Goal: Check status: Check status

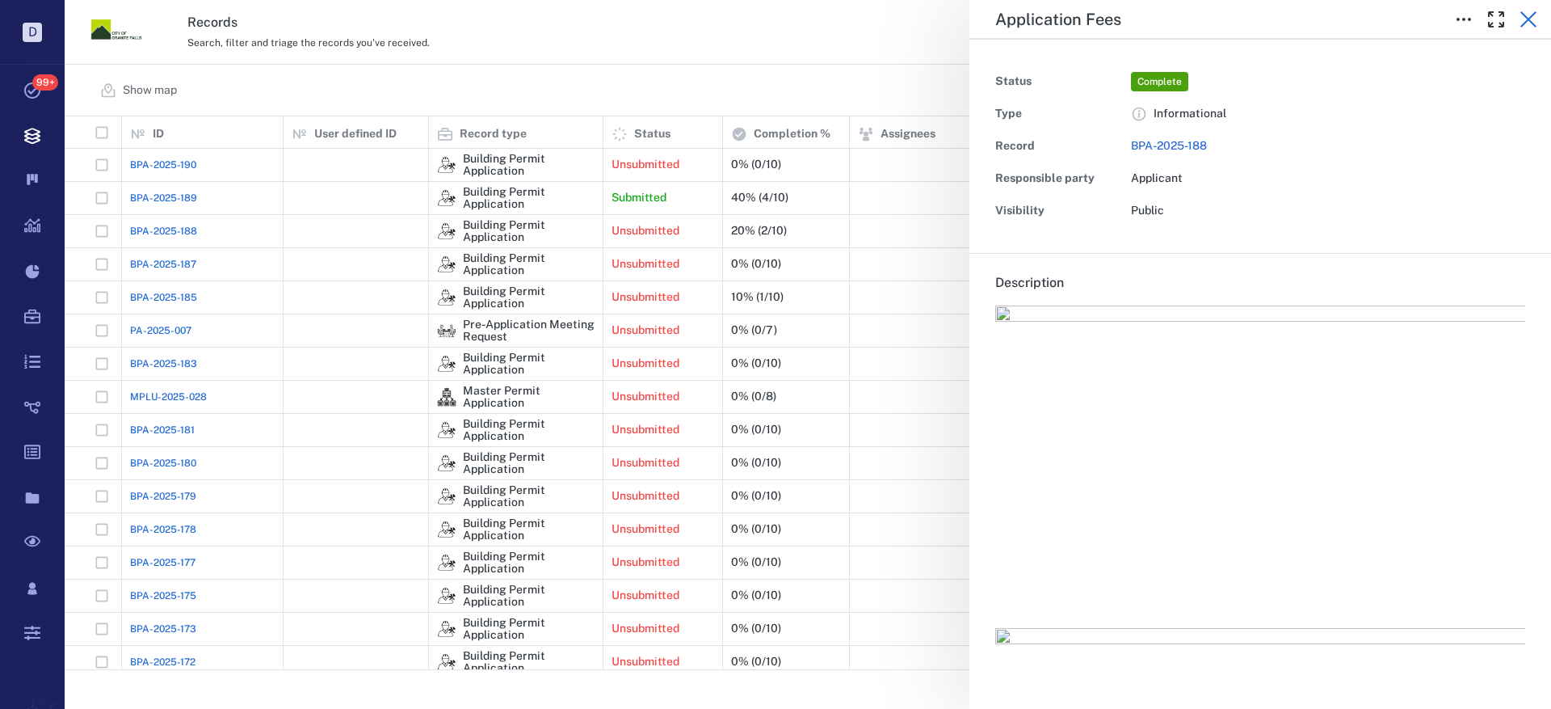
click at [1534, 15] on icon "button" at bounding box center [1529, 19] width 16 height 16
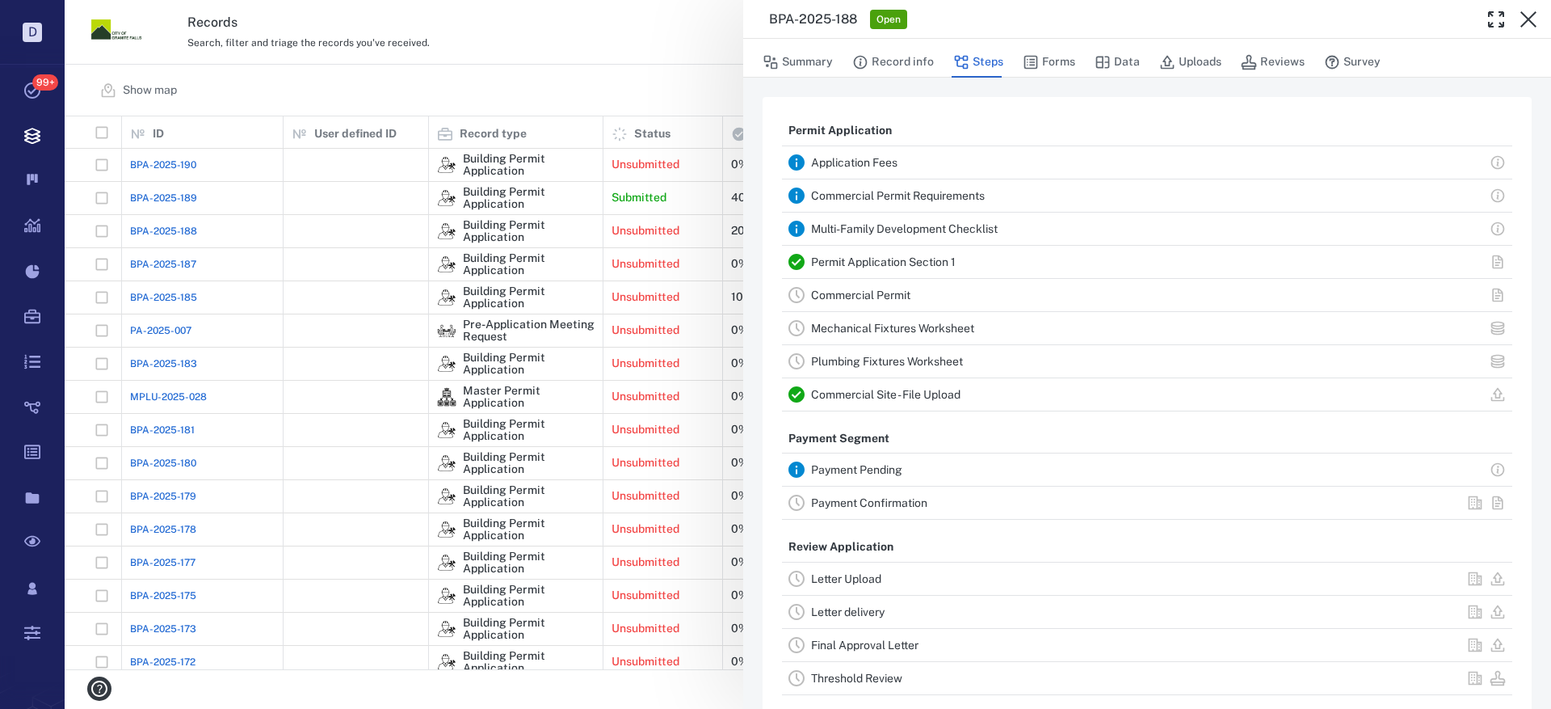
click at [853, 395] on link "Commercial Site - File Upload" at bounding box center [885, 394] width 149 height 13
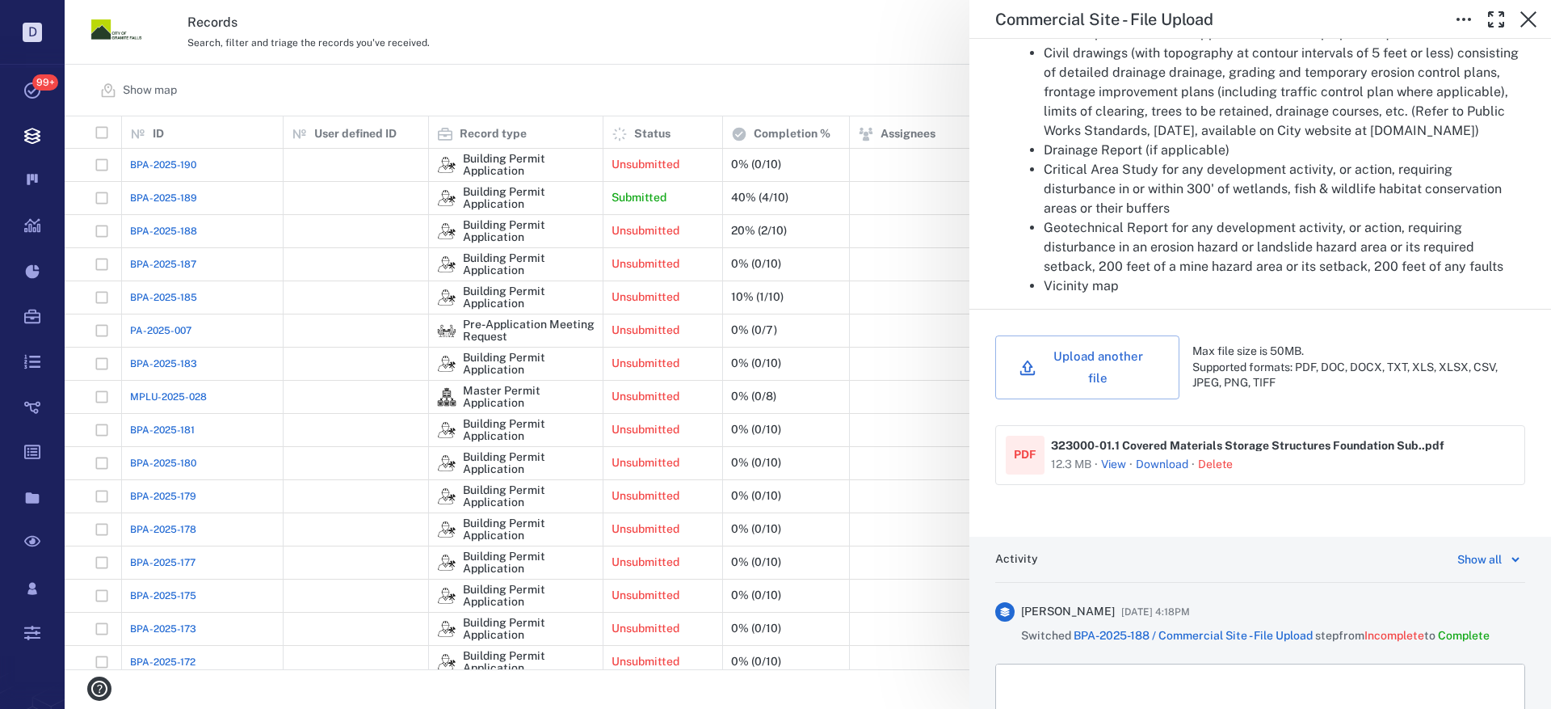
scroll to position [2170, 0]
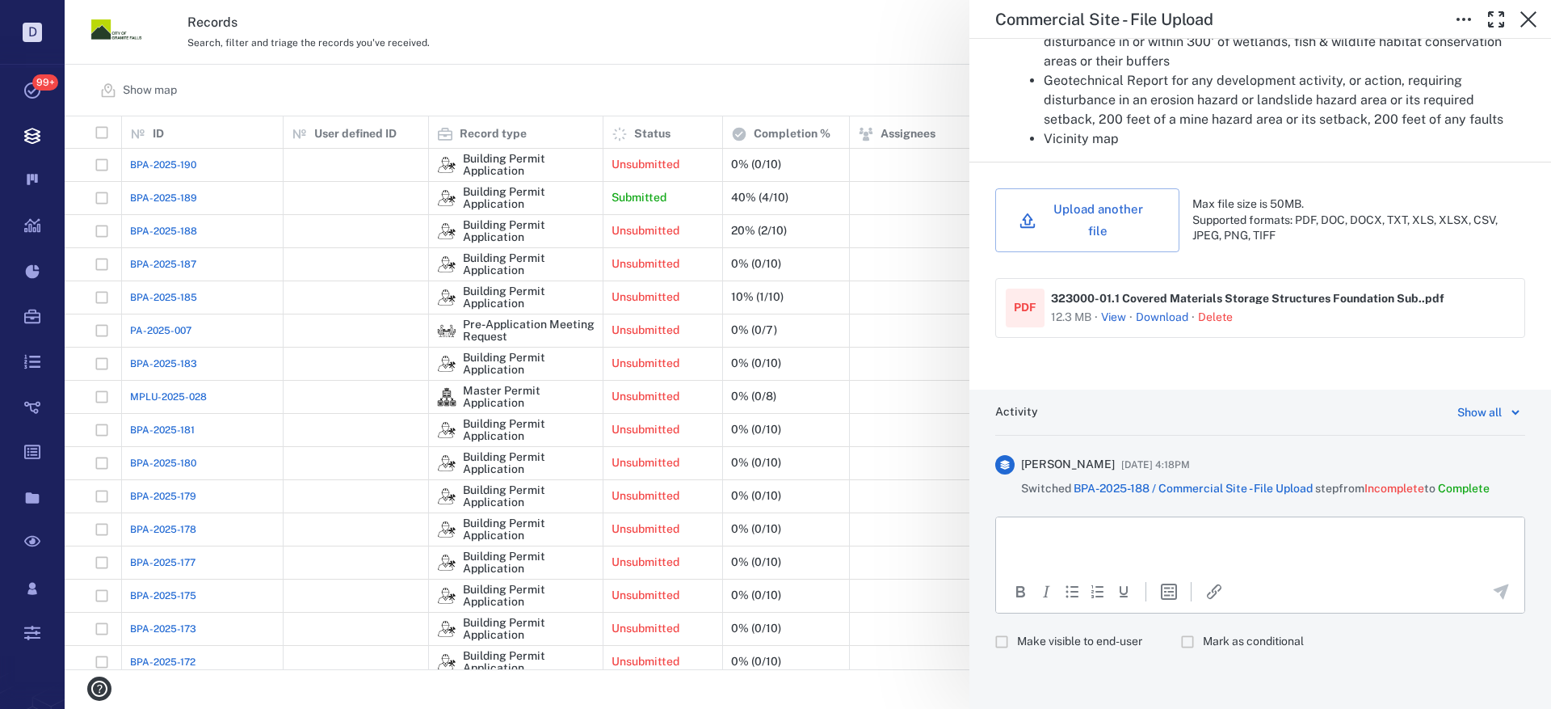
click at [1117, 312] on button "View" at bounding box center [1113, 317] width 25 height 16
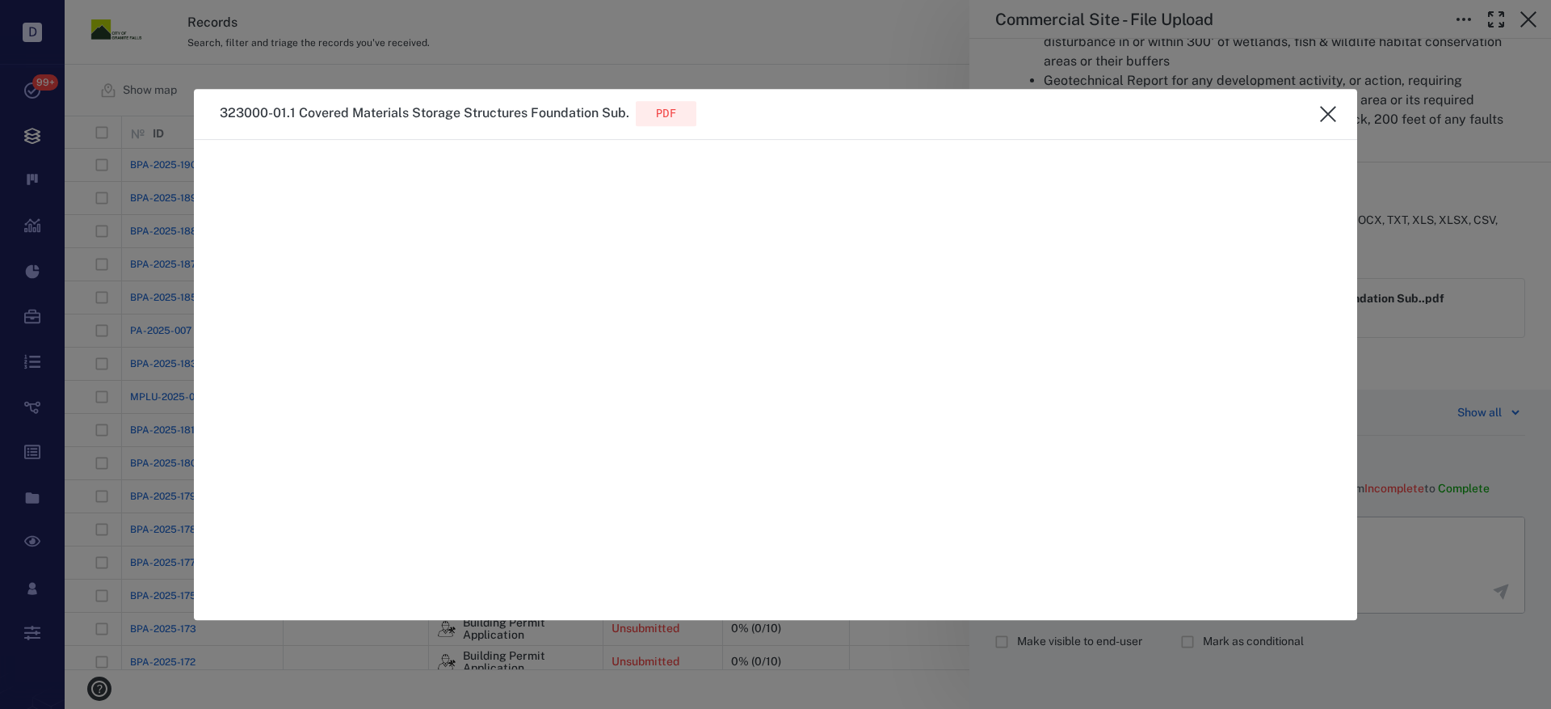
click at [1327, 115] on icon "close" at bounding box center [1328, 114] width 16 height 16
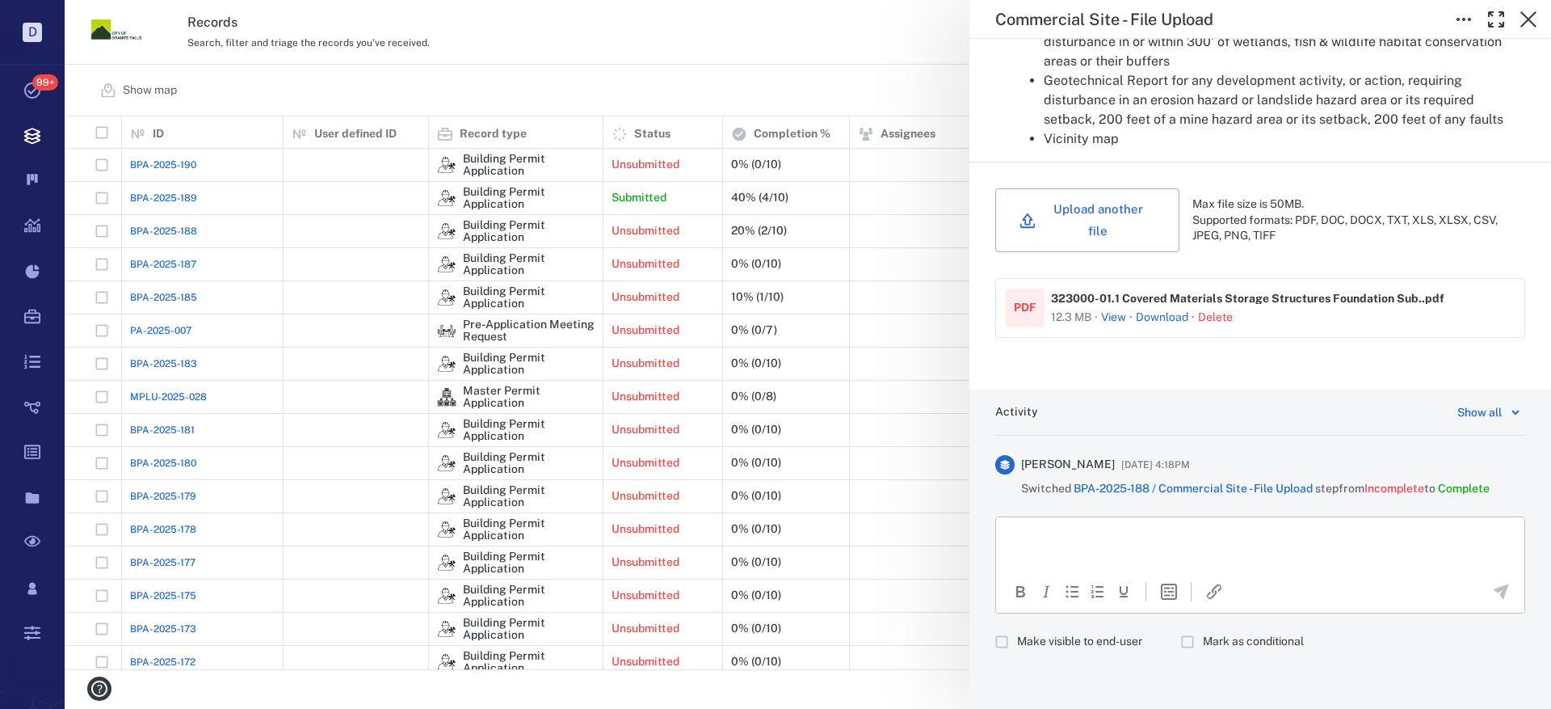
click at [1117, 313] on button "View" at bounding box center [1113, 317] width 25 height 16
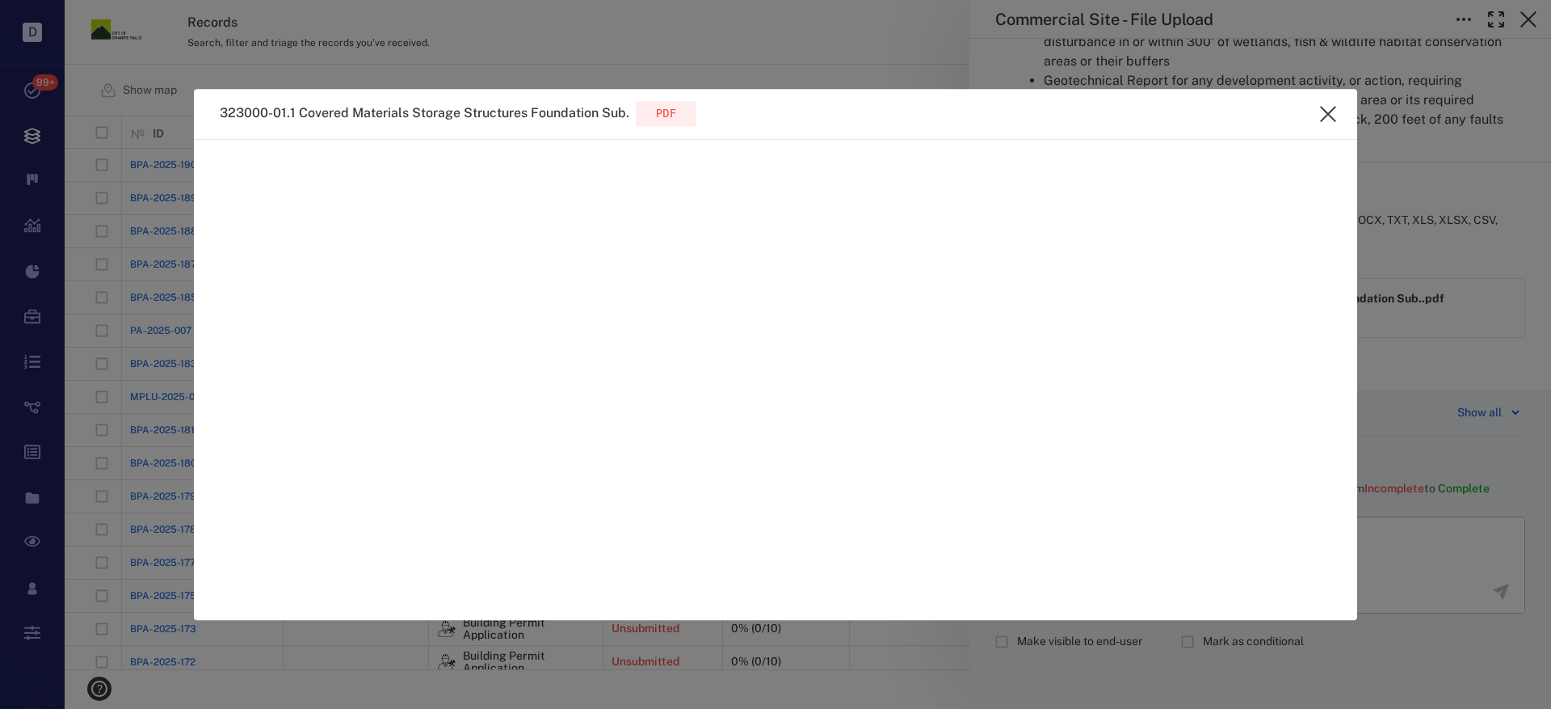
click at [1324, 112] on icon "close" at bounding box center [1328, 113] width 19 height 19
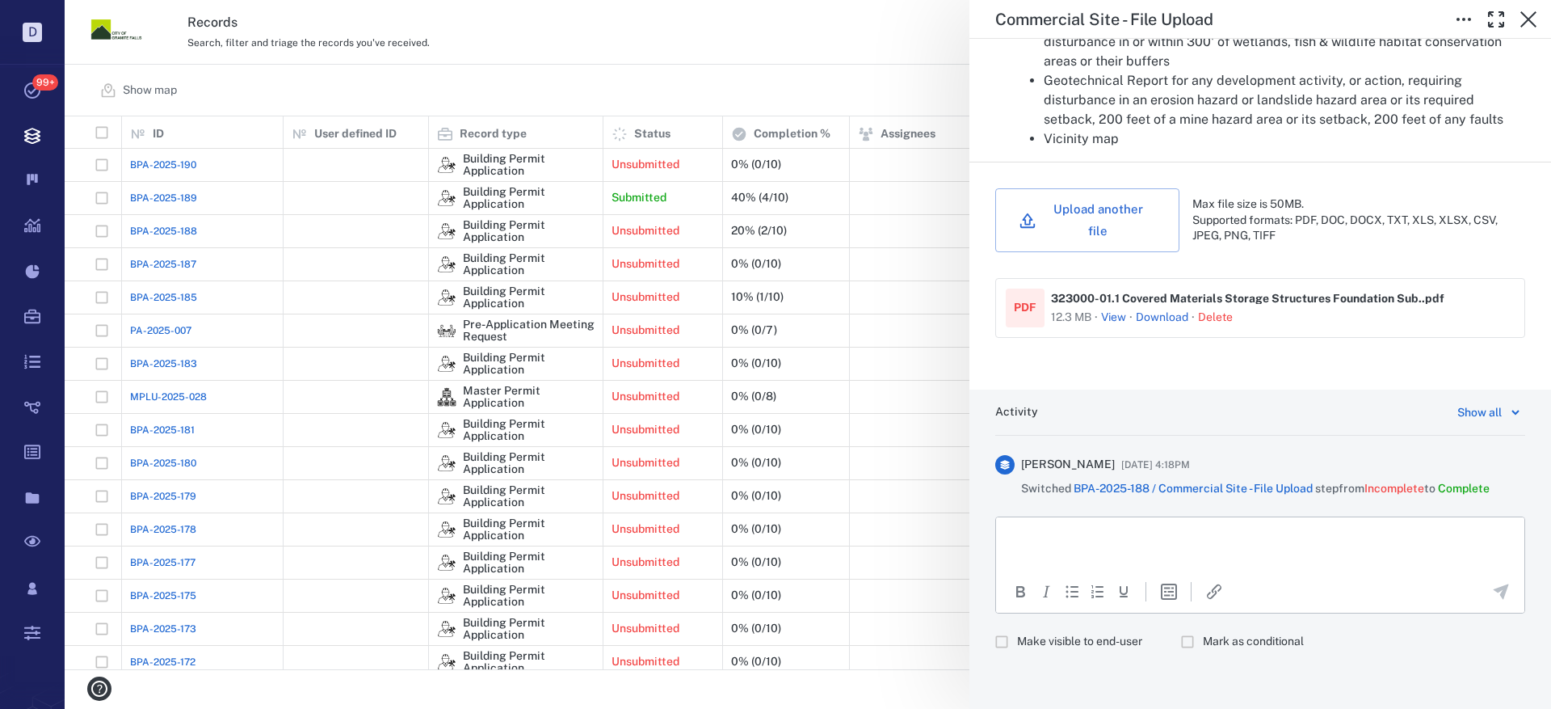
click at [1154, 317] on link "Download" at bounding box center [1162, 317] width 53 height 16
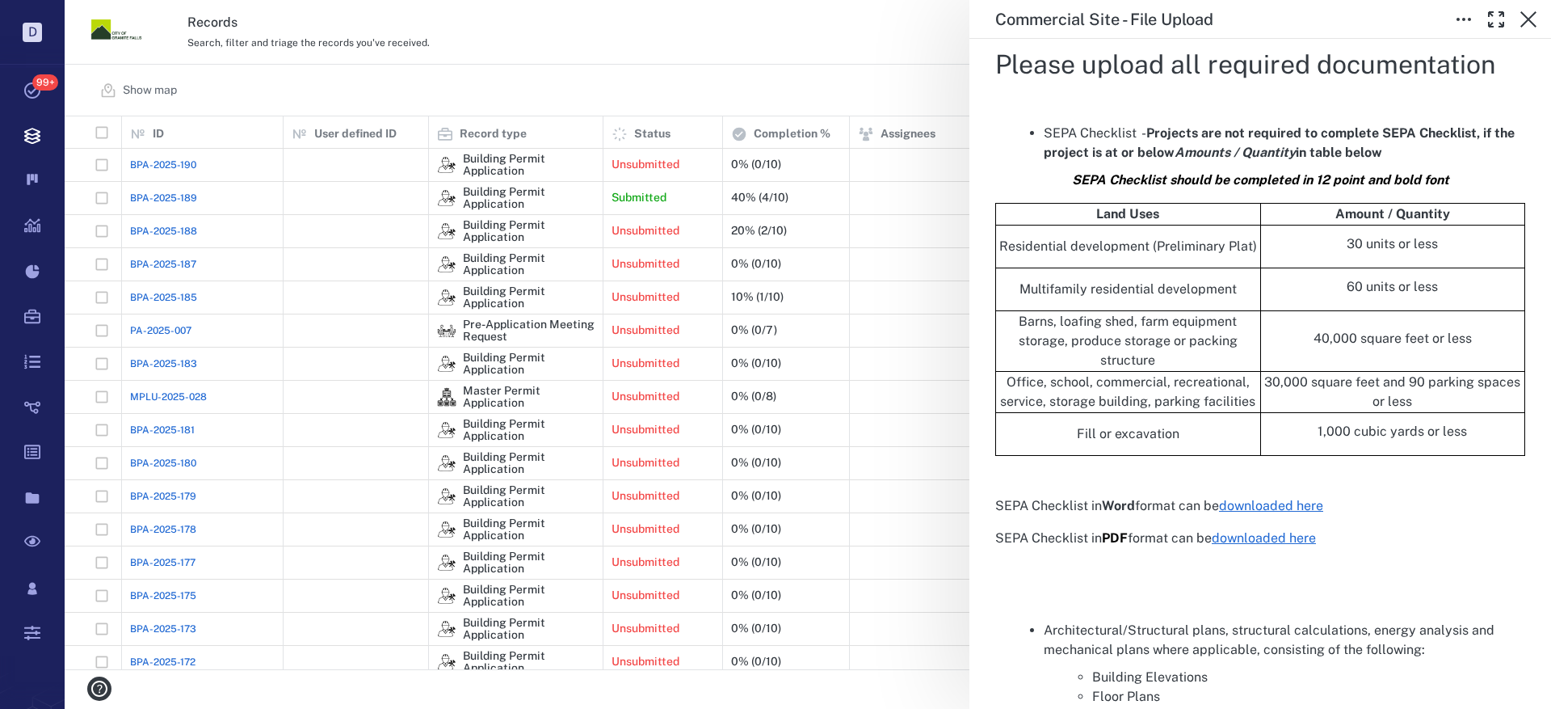
scroll to position [0, 0]
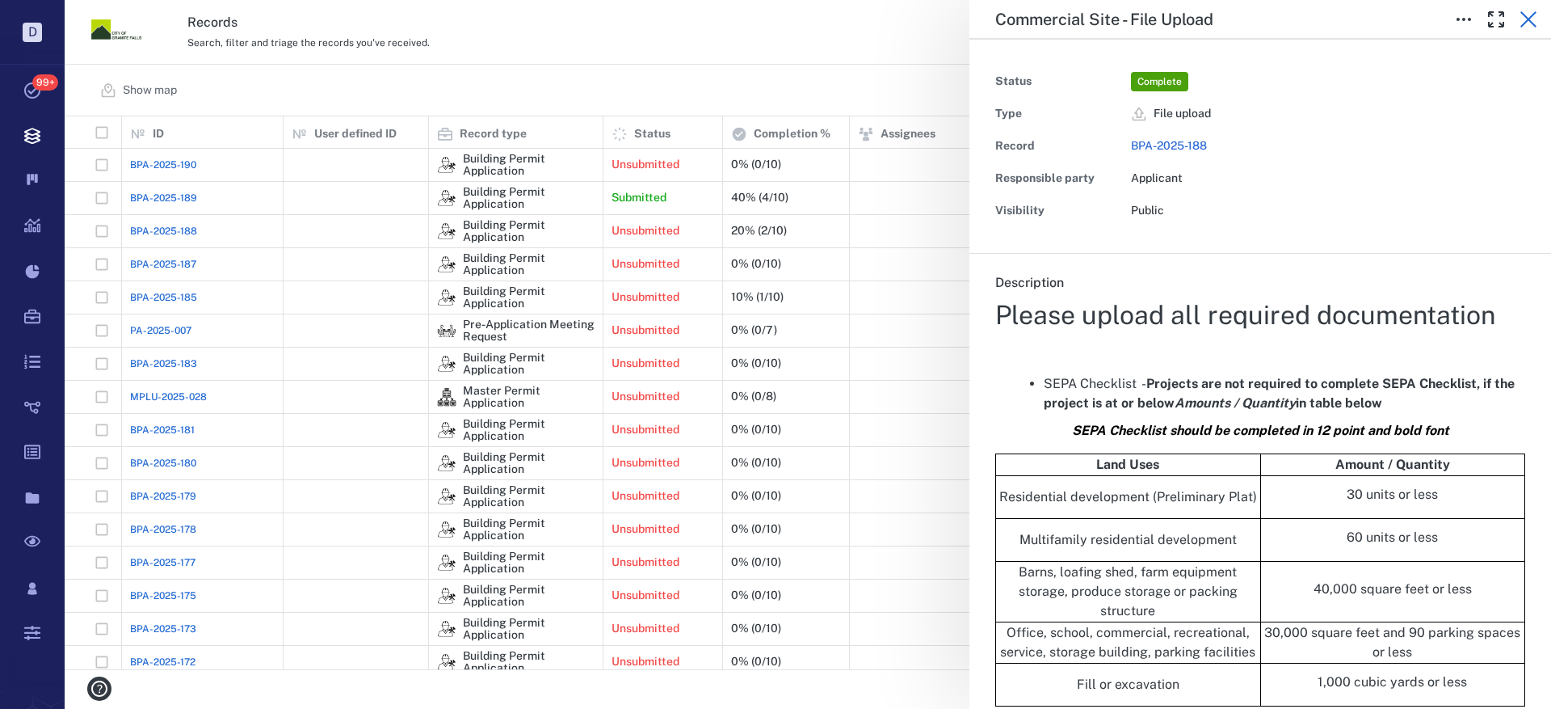
click at [1532, 15] on icon "button" at bounding box center [1528, 19] width 19 height 19
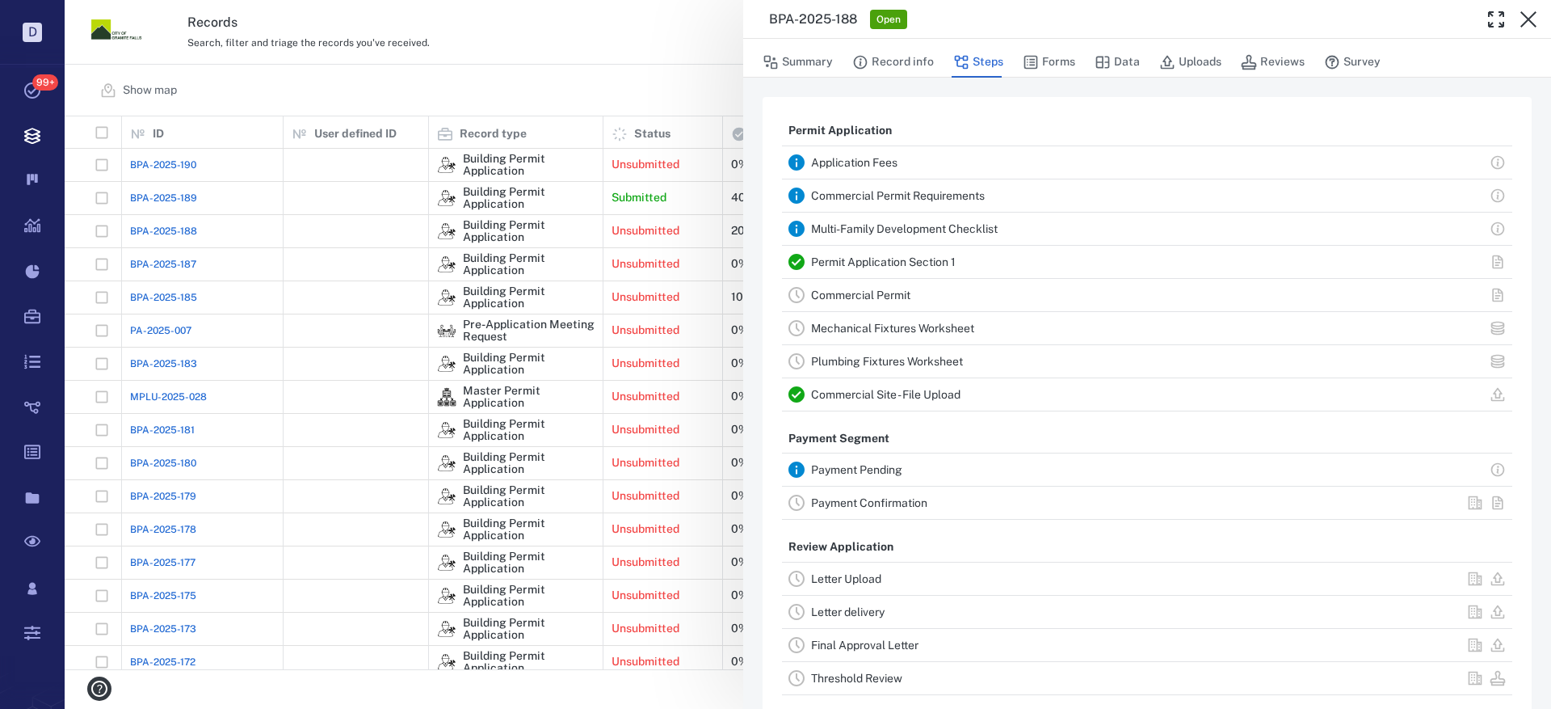
click at [856, 260] on link "Permit Application Section 1" at bounding box center [883, 261] width 145 height 13
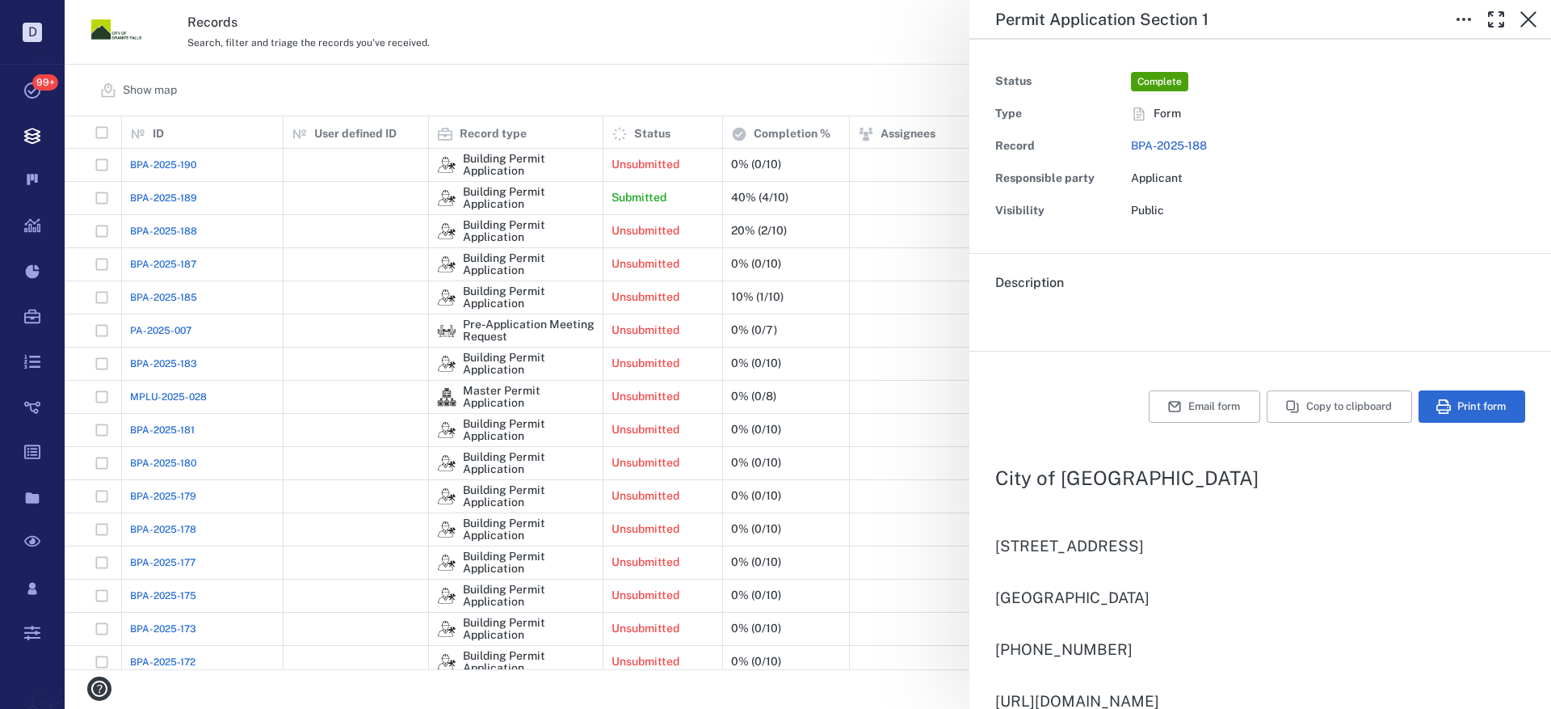
type input "**********"
type textarea "*"
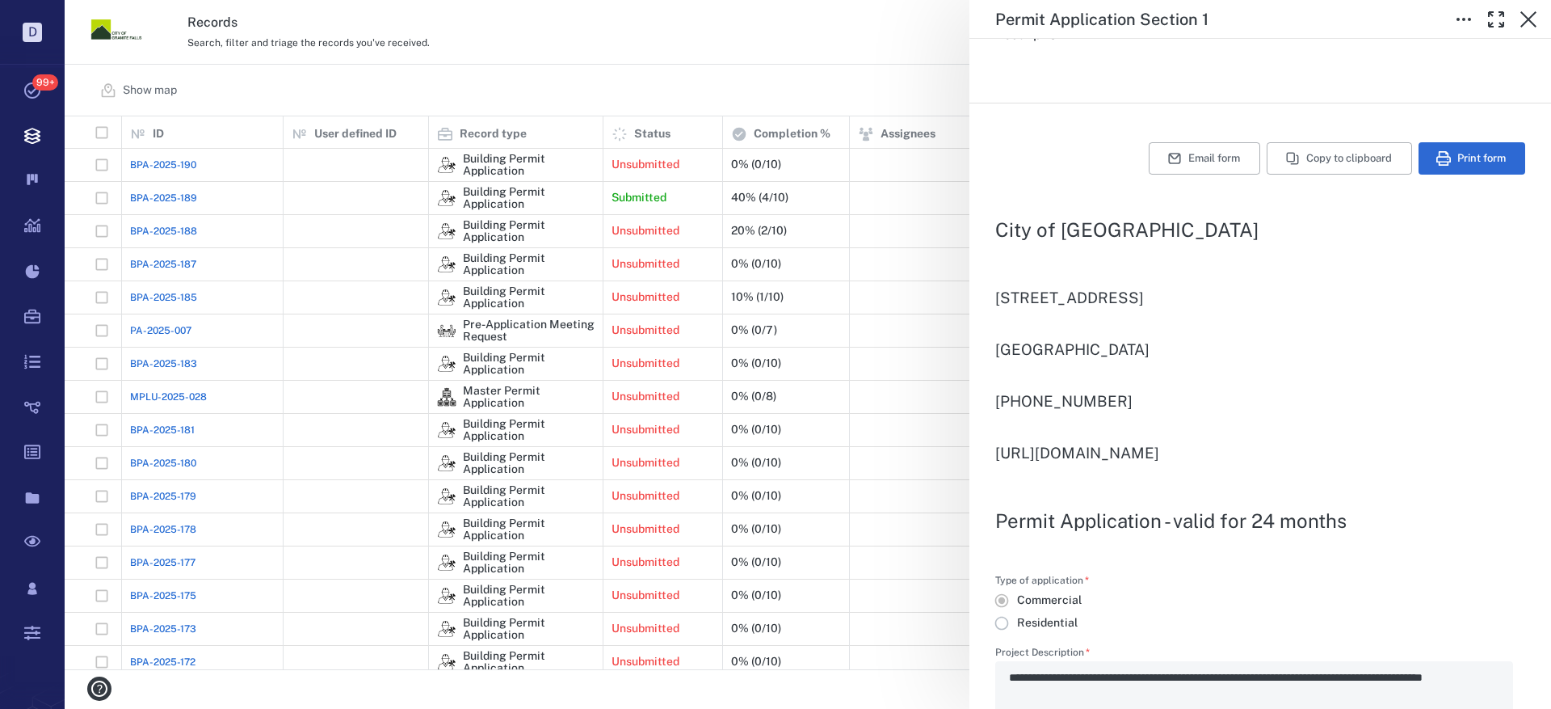
scroll to position [242, 0]
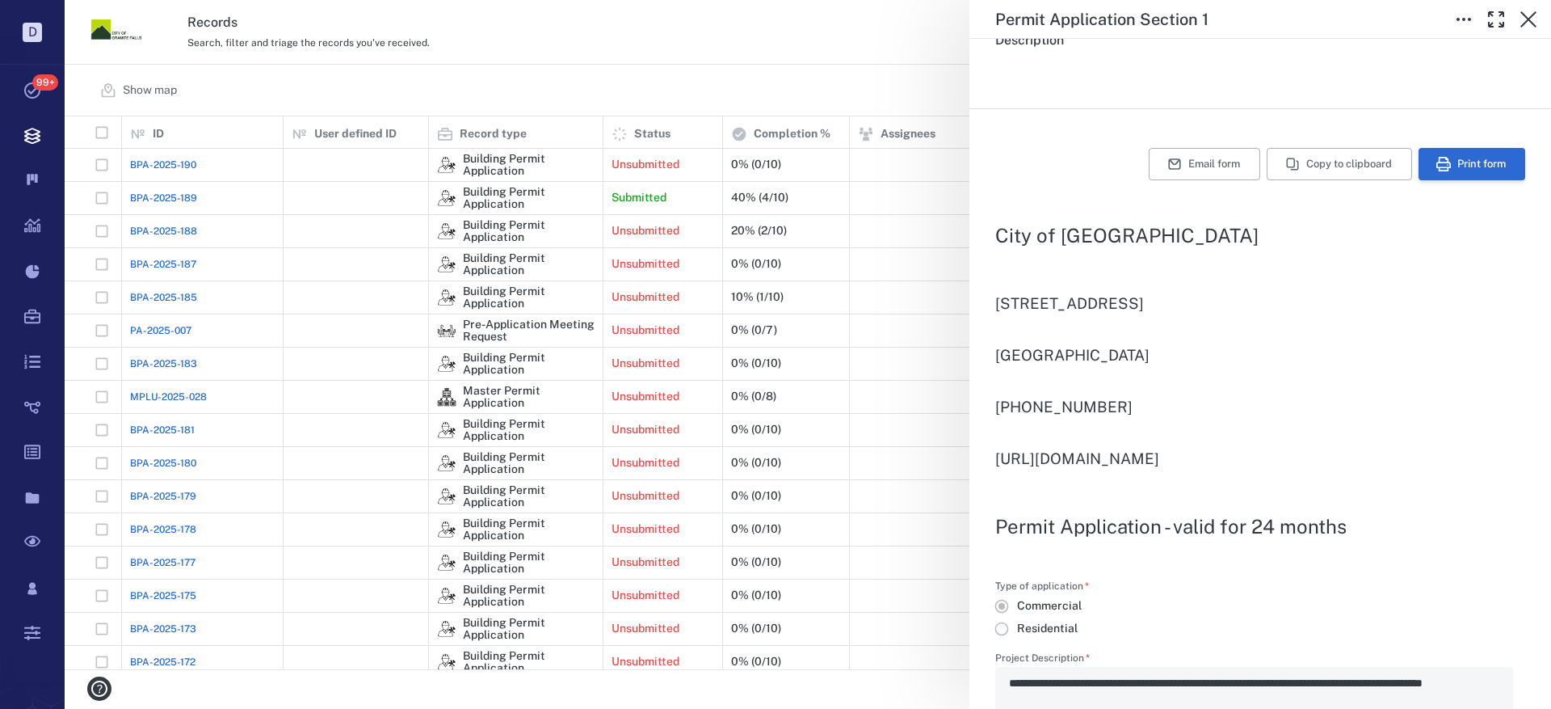
click at [1438, 170] on button "Print form" at bounding box center [1472, 164] width 107 height 32
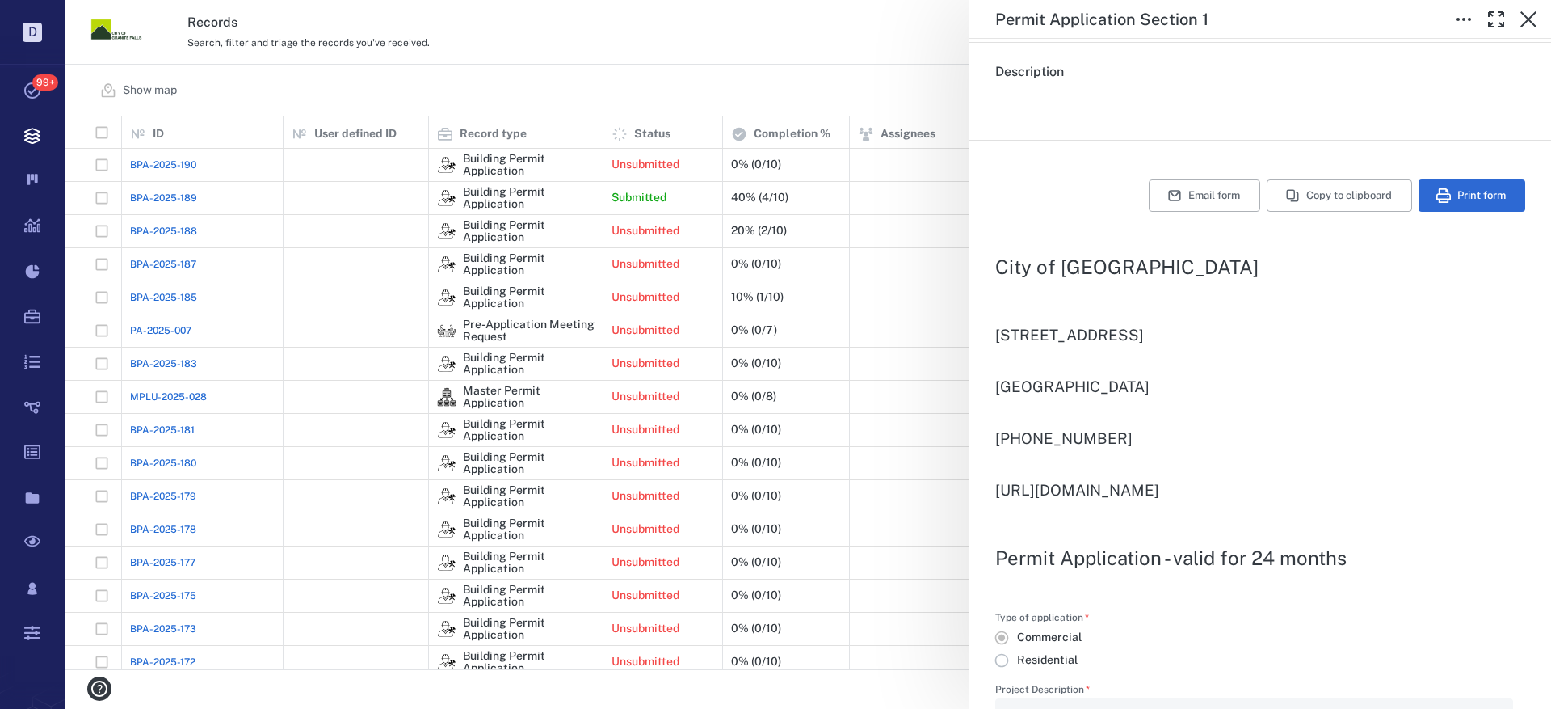
scroll to position [0, 0]
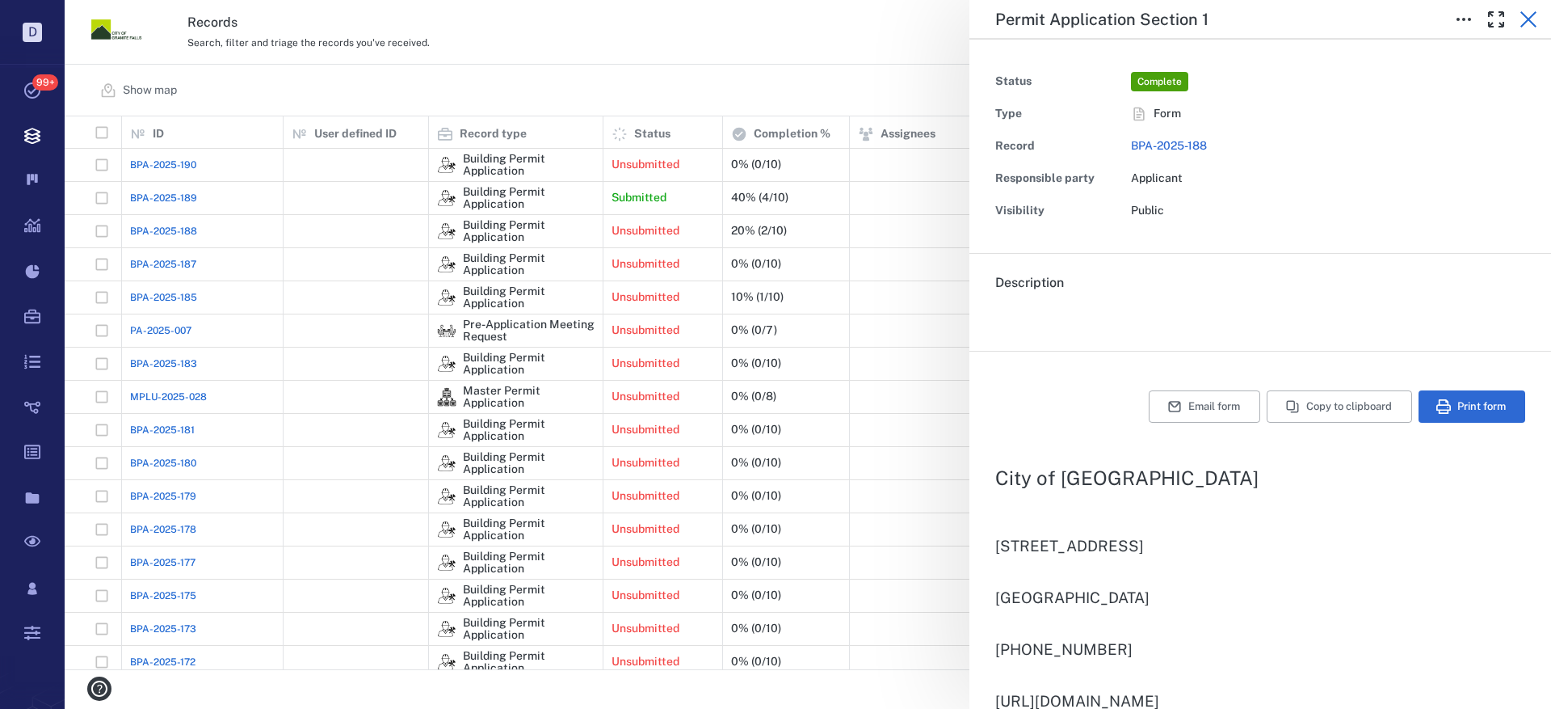
click at [1530, 15] on icon "button" at bounding box center [1528, 19] width 19 height 19
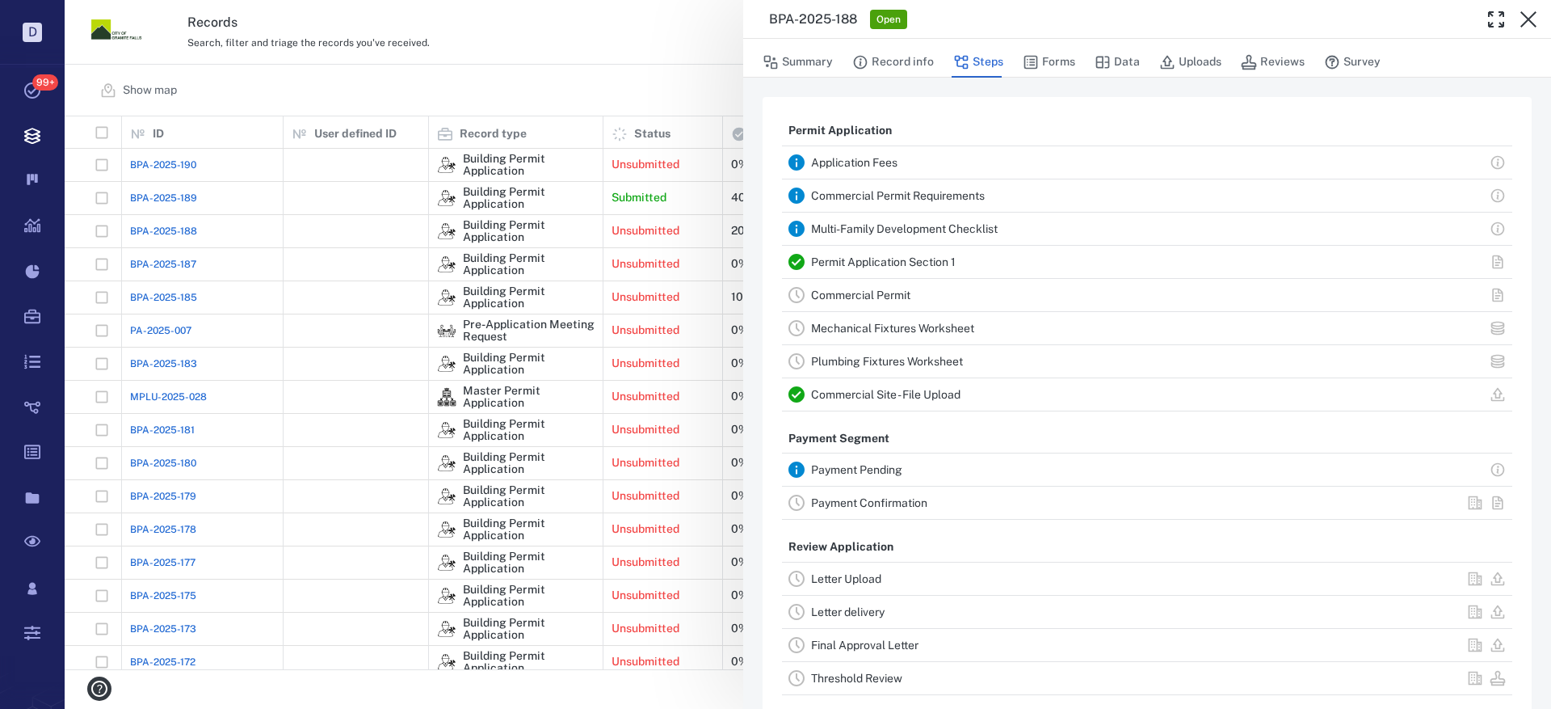
click at [845, 392] on link "Commercial Site - File Upload" at bounding box center [885, 394] width 149 height 13
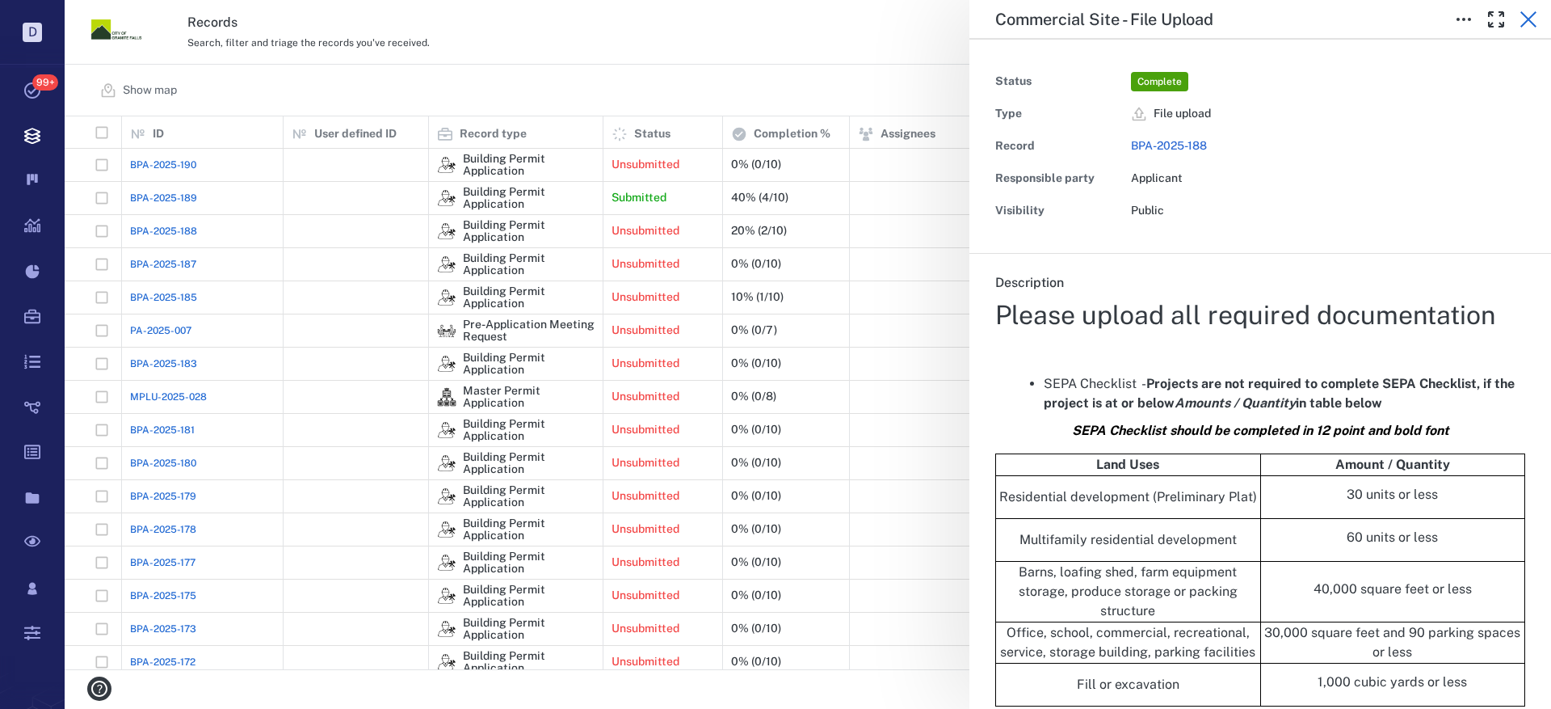
click at [1531, 20] on icon "button" at bounding box center [1528, 19] width 19 height 19
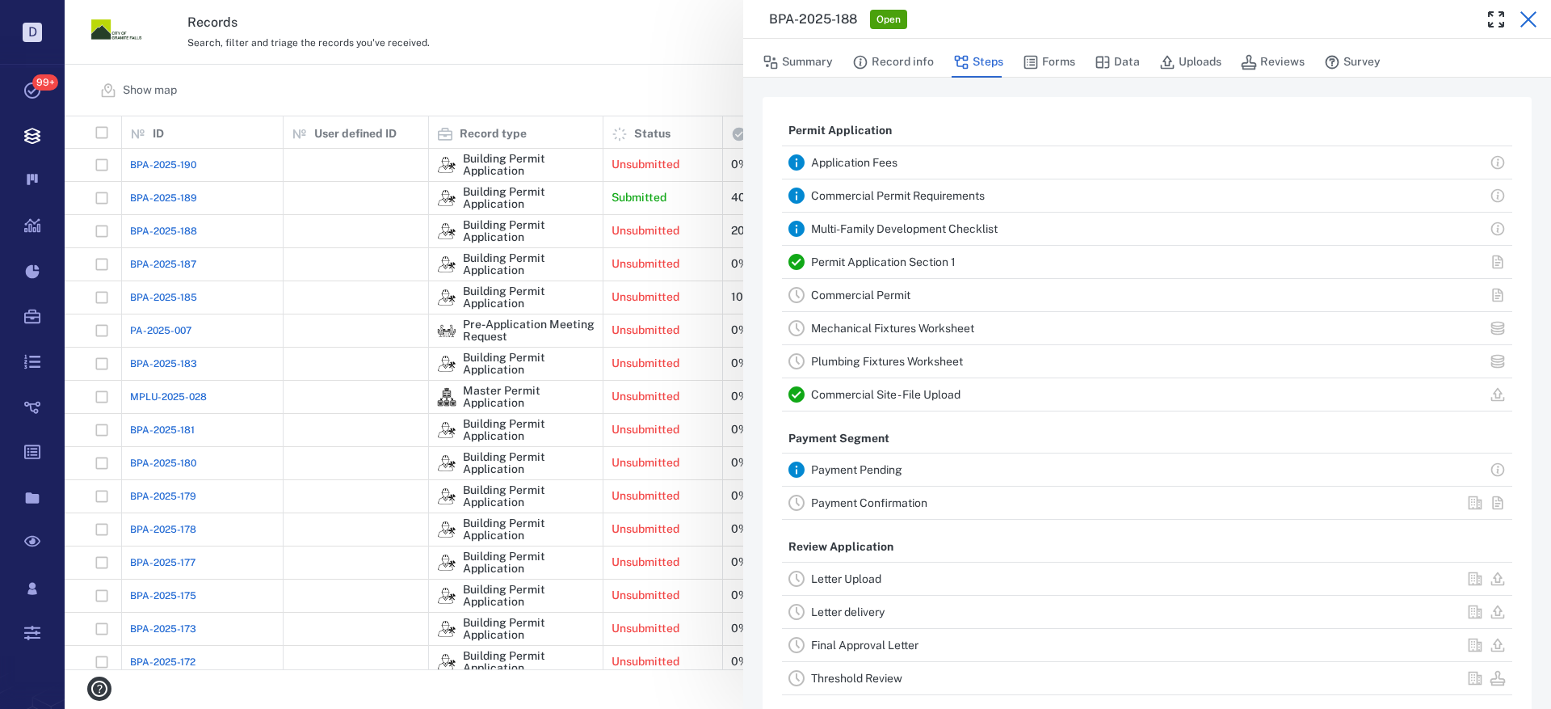
click at [1527, 19] on icon "button" at bounding box center [1528, 19] width 19 height 19
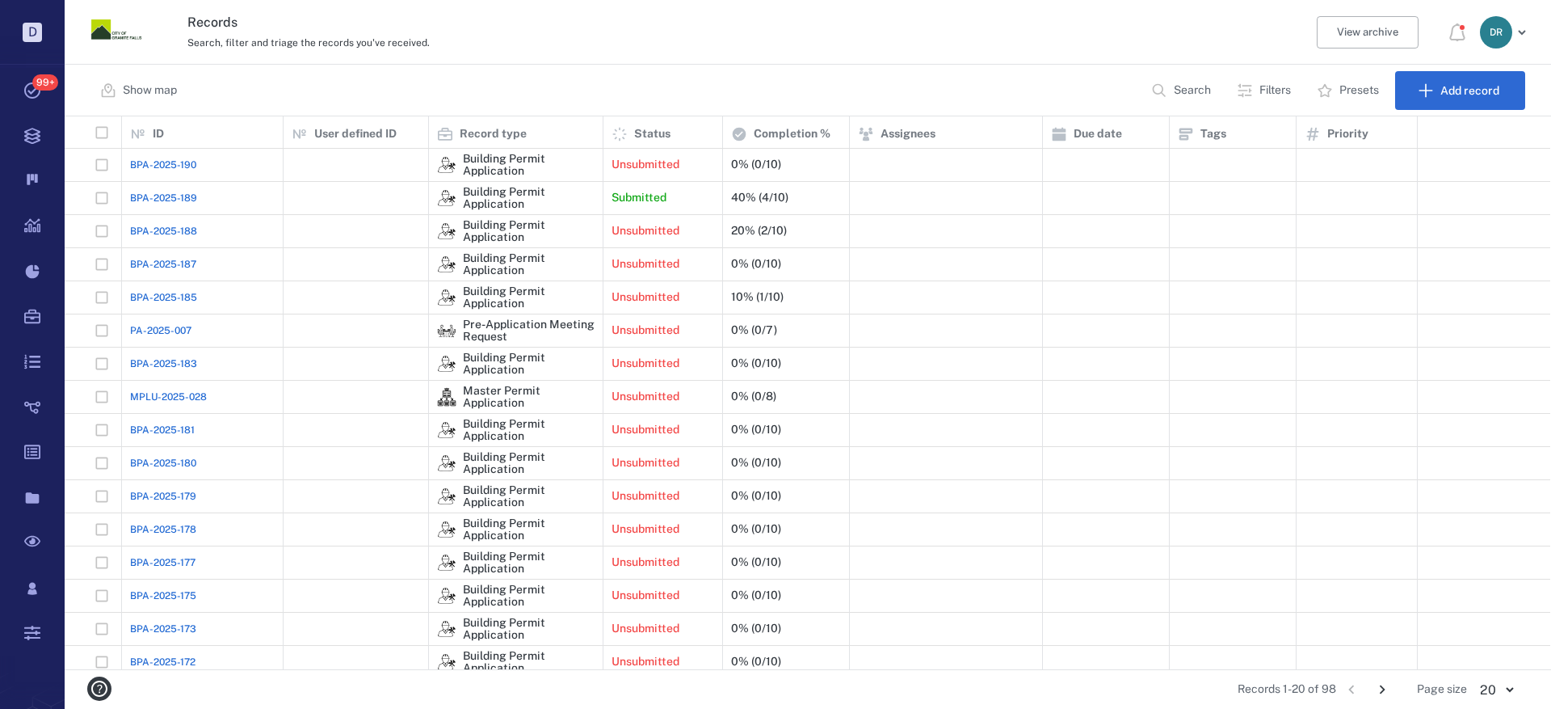
click at [180, 165] on span "BPA-2025-190" at bounding box center [163, 165] width 66 height 15
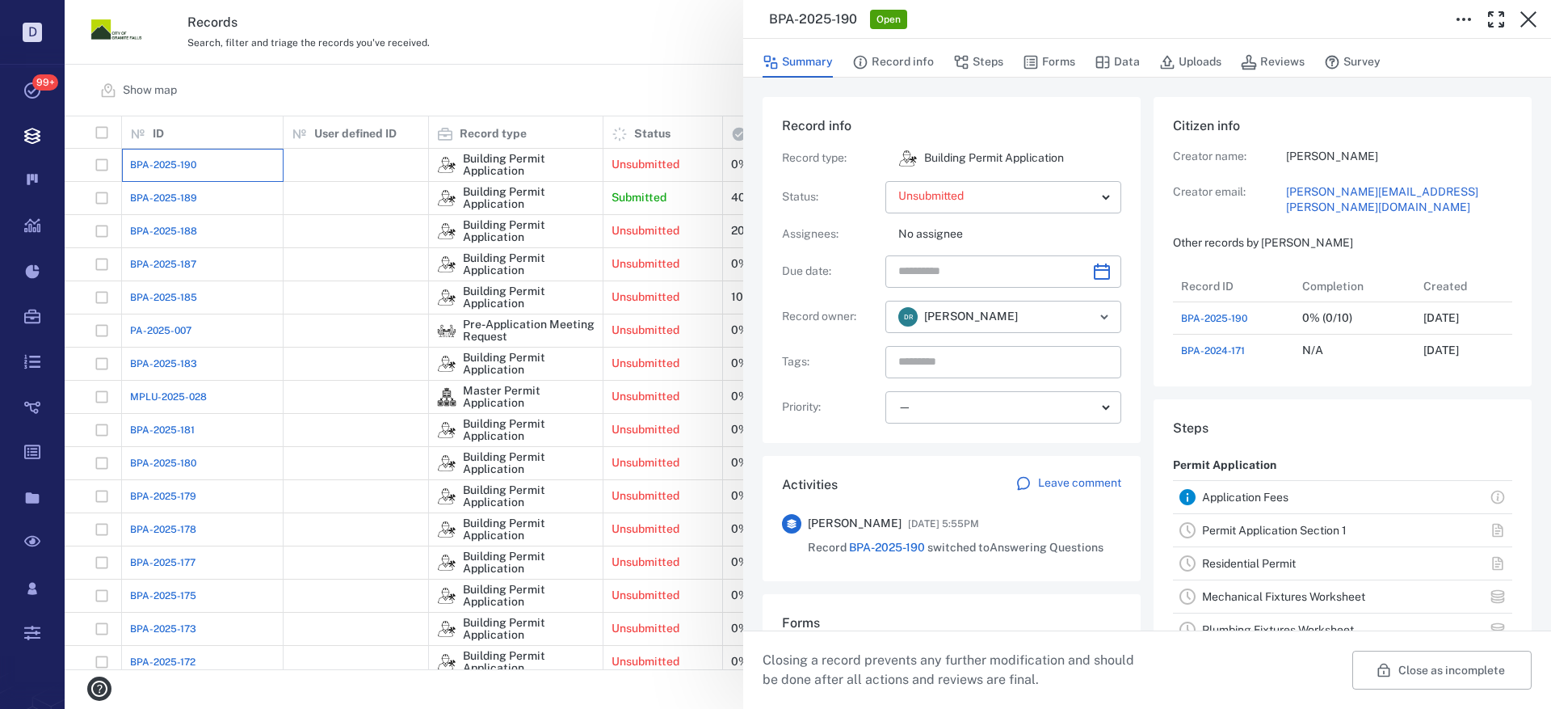
scroll to position [97, 321]
click at [1530, 18] on icon "button" at bounding box center [1529, 19] width 16 height 16
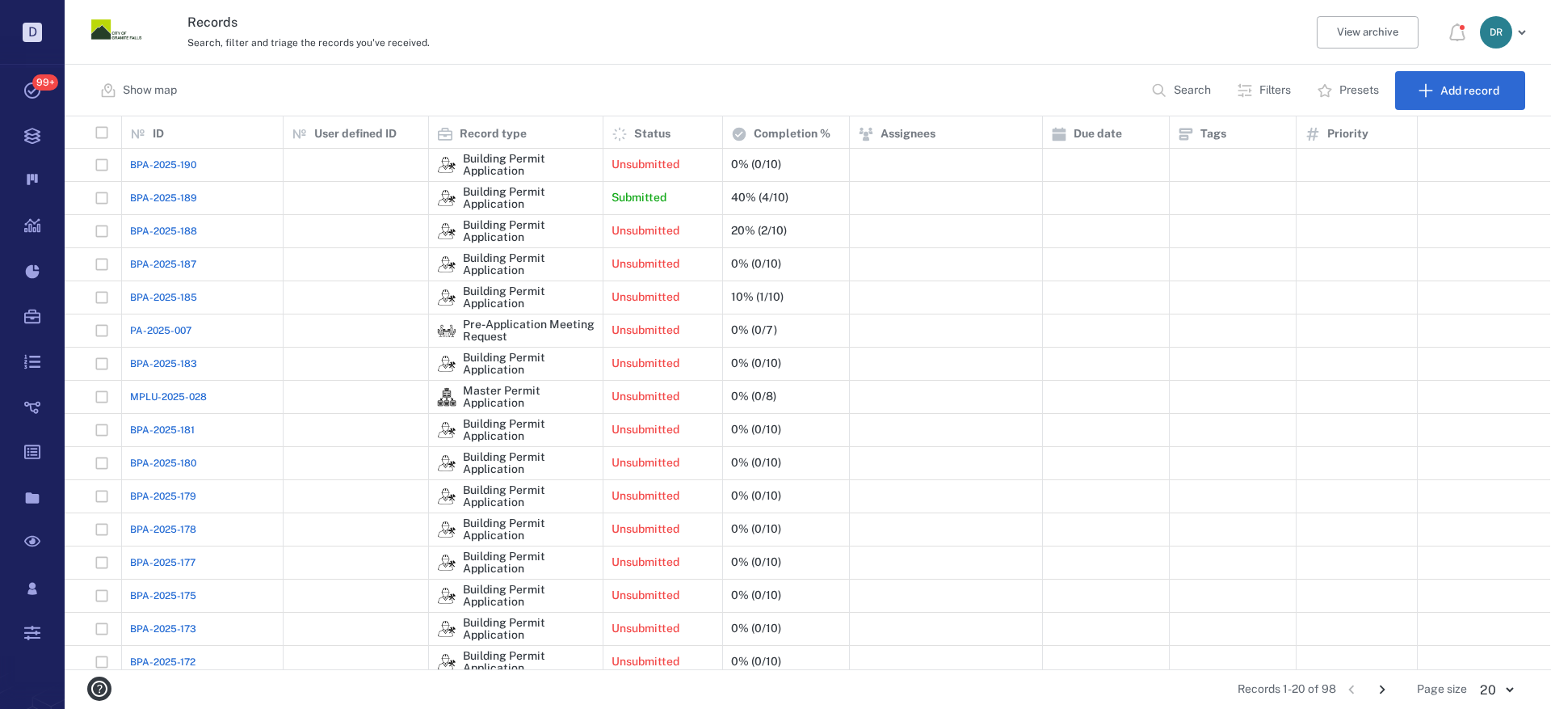
click at [156, 228] on span "BPA-2025-188" at bounding box center [163, 231] width 67 height 15
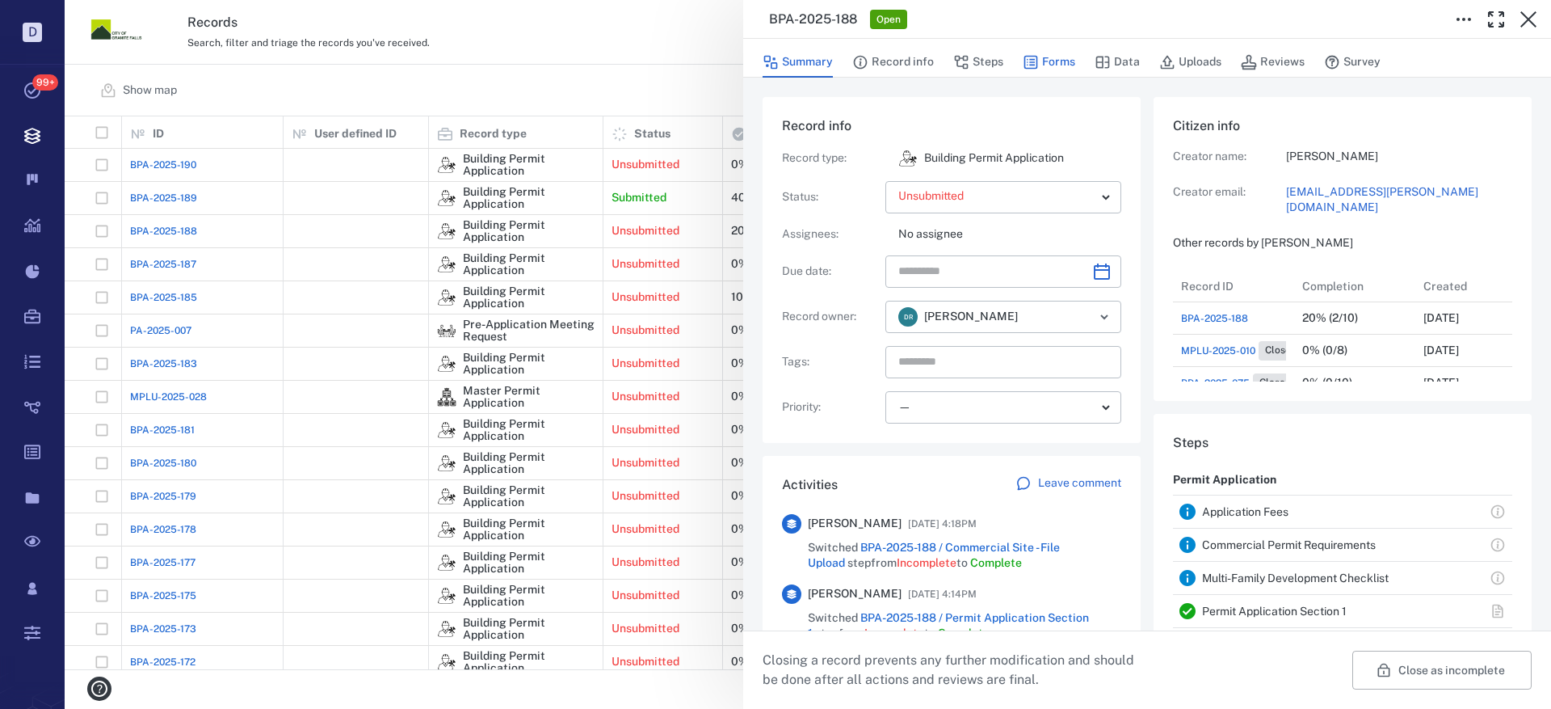
click at [1041, 62] on button "Forms" at bounding box center [1049, 62] width 53 height 31
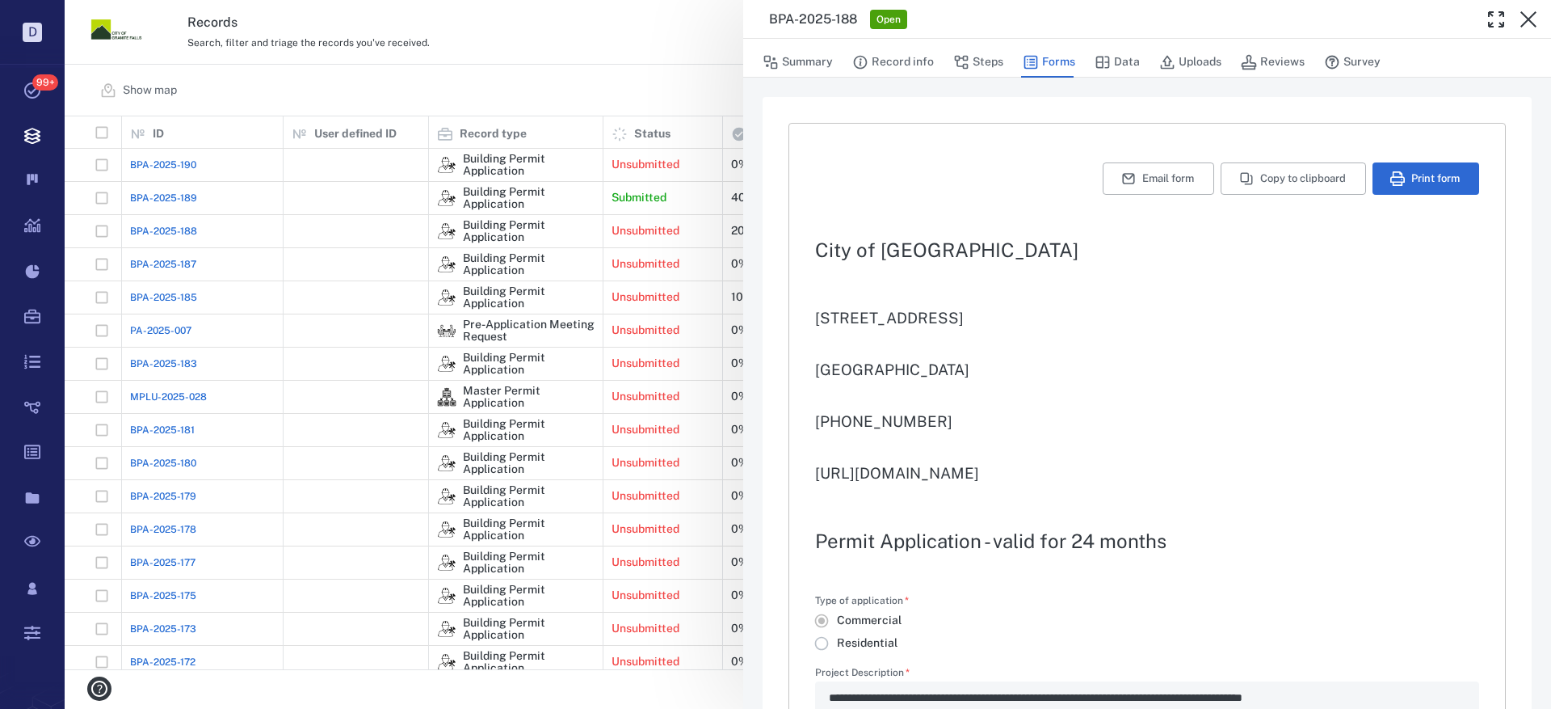
type input "**********"
type textarea "*"
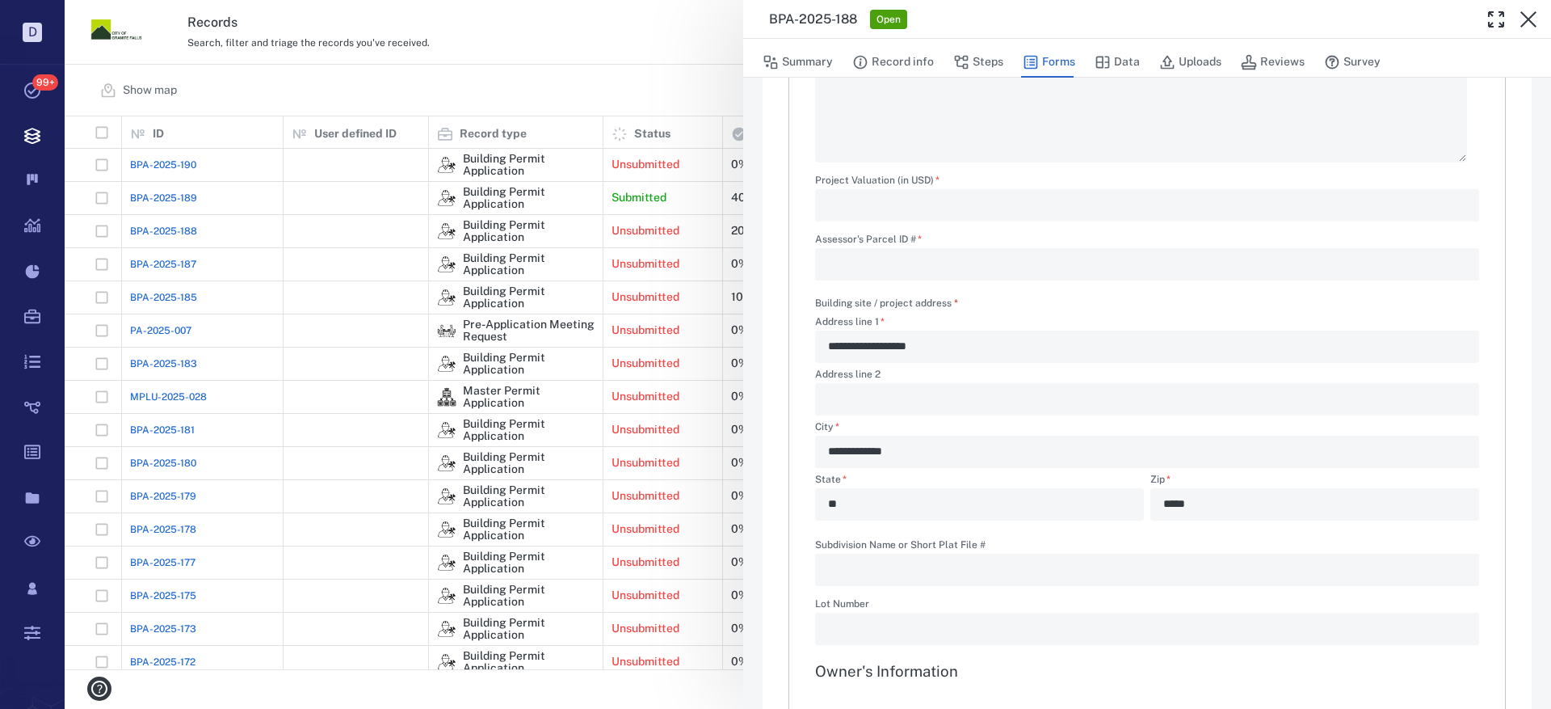
scroll to position [646, 0]
drag, startPoint x: 1532, startPoint y: 18, endPoint x: 231, endPoint y: 275, distance: 1326.0
click at [1534, 18] on icon "button" at bounding box center [1528, 19] width 19 height 19
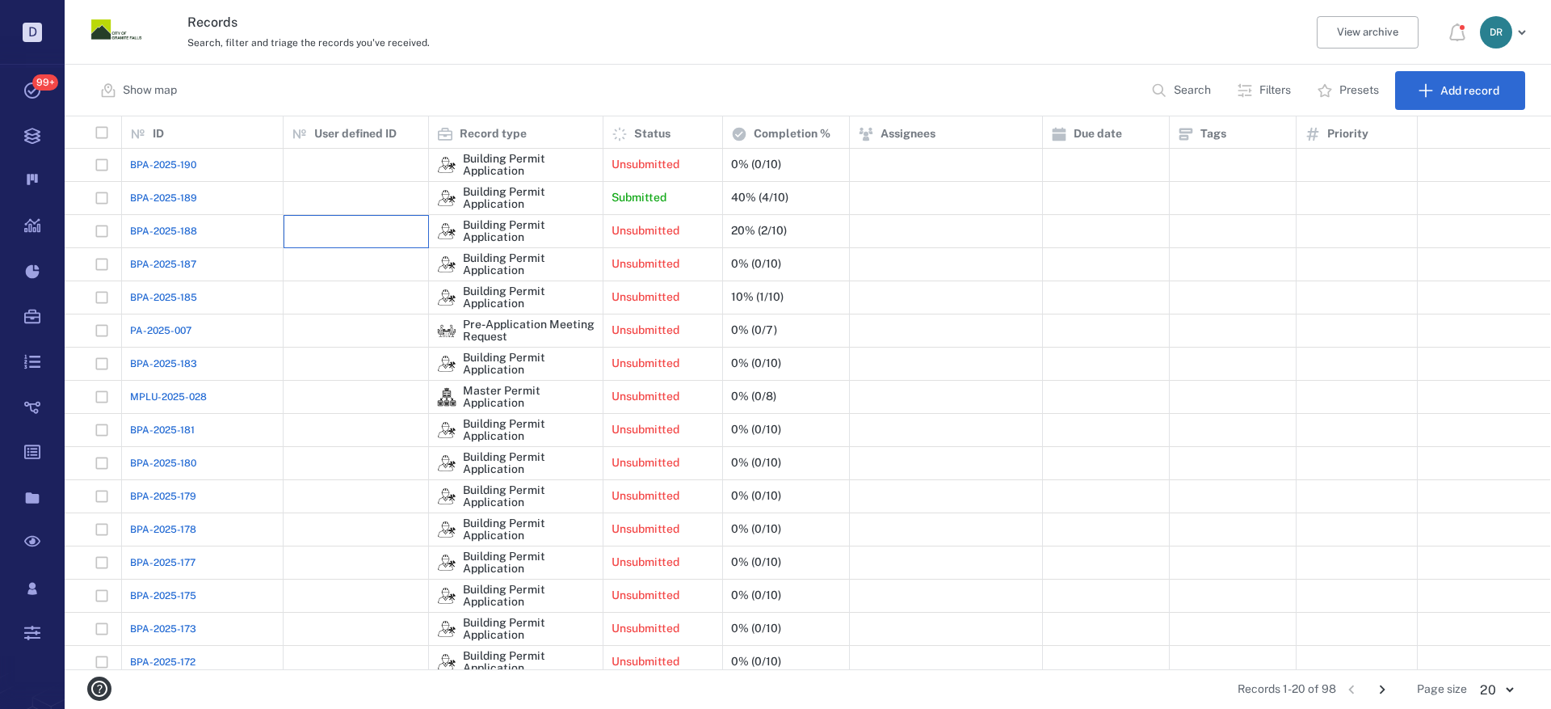
click at [322, 228] on div at bounding box center [356, 231] width 128 height 32
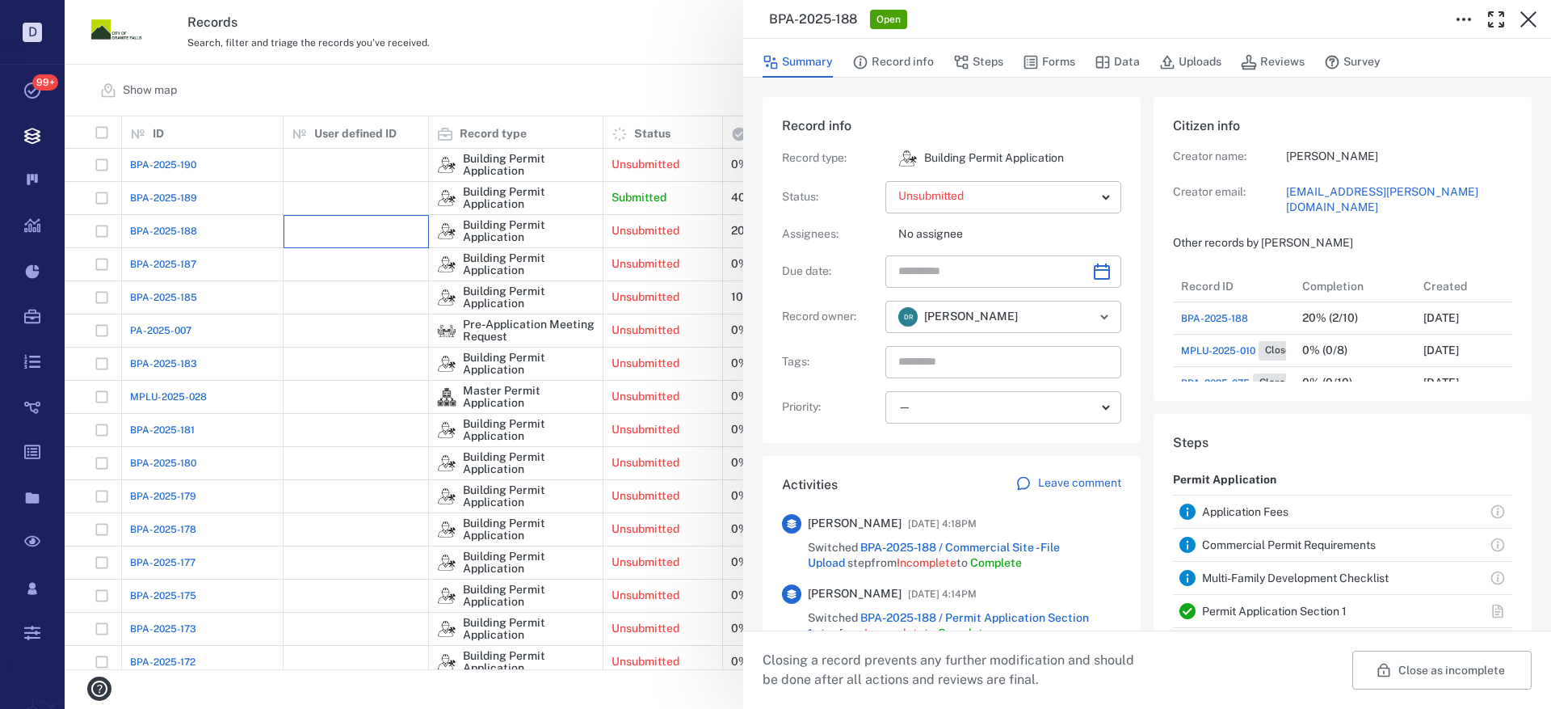
scroll to position [162, 309]
click at [1100, 276] on icon "Choose date" at bounding box center [1101, 271] width 19 height 19
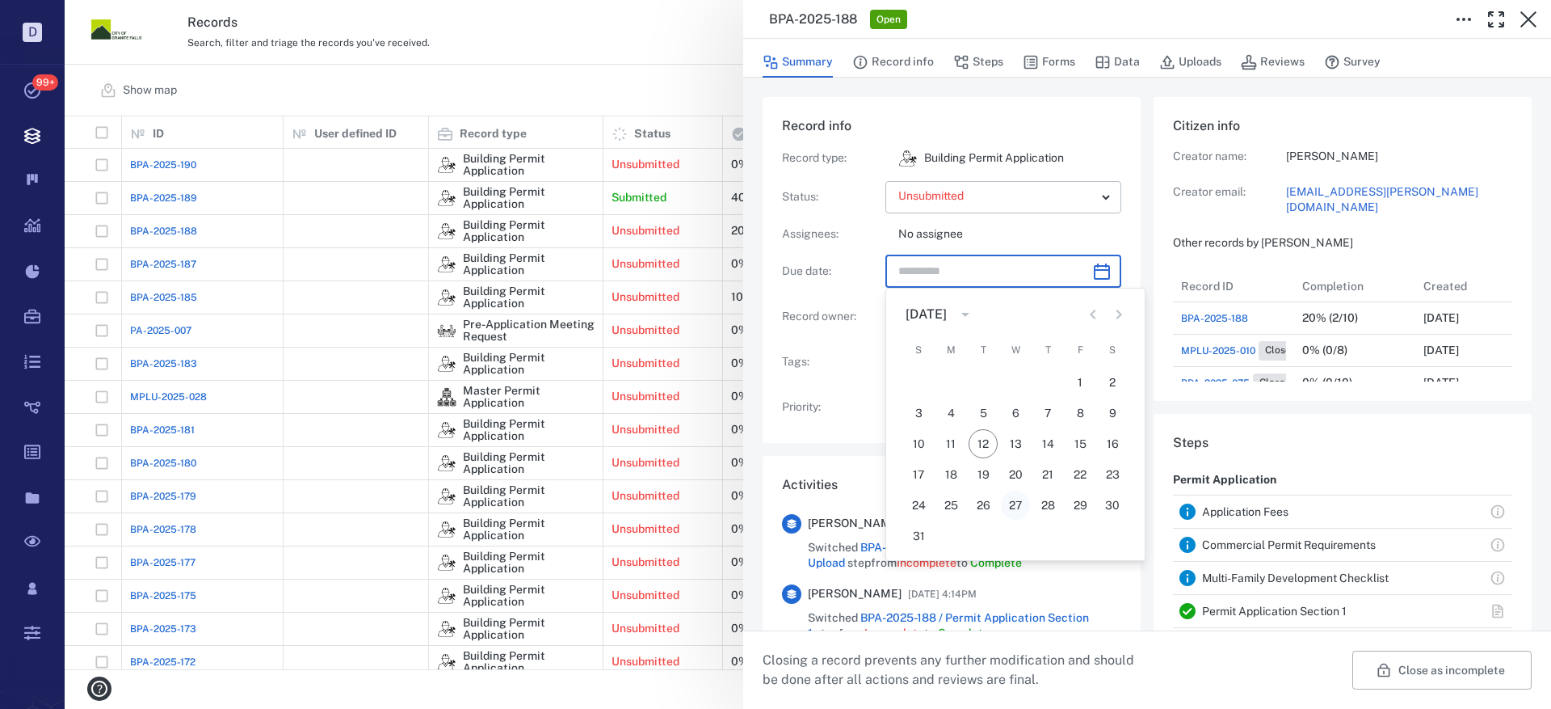
click at [1018, 509] on button "27" at bounding box center [1015, 504] width 29 height 29
type input "**********"
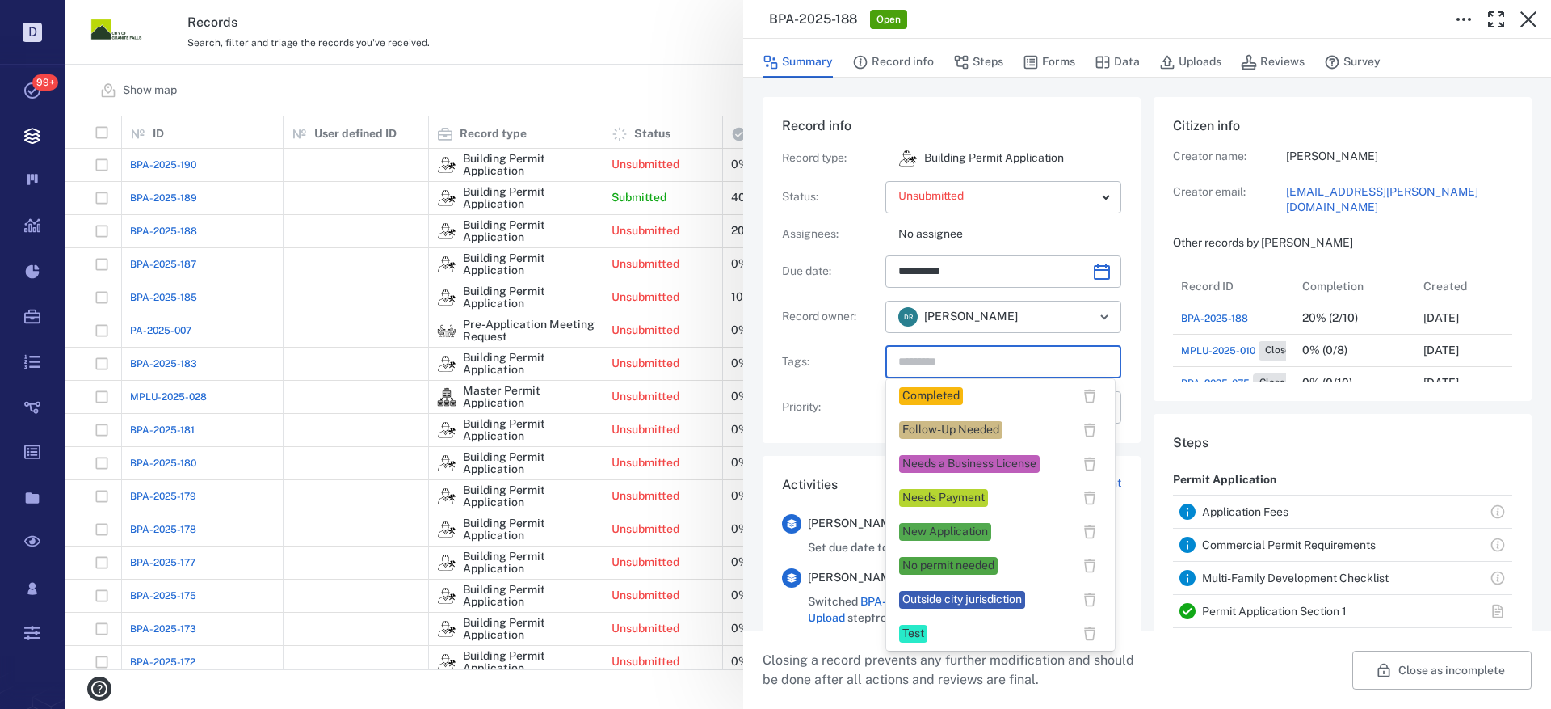
click at [931, 365] on input "text" at bounding box center [985, 362] width 176 height 23
click at [940, 532] on div "New Application" at bounding box center [946, 532] width 86 height 16
click at [1041, 360] on input "text" at bounding box center [1044, 362] width 58 height 23
click at [975, 535] on div "New Application" at bounding box center [946, 532] width 86 height 16
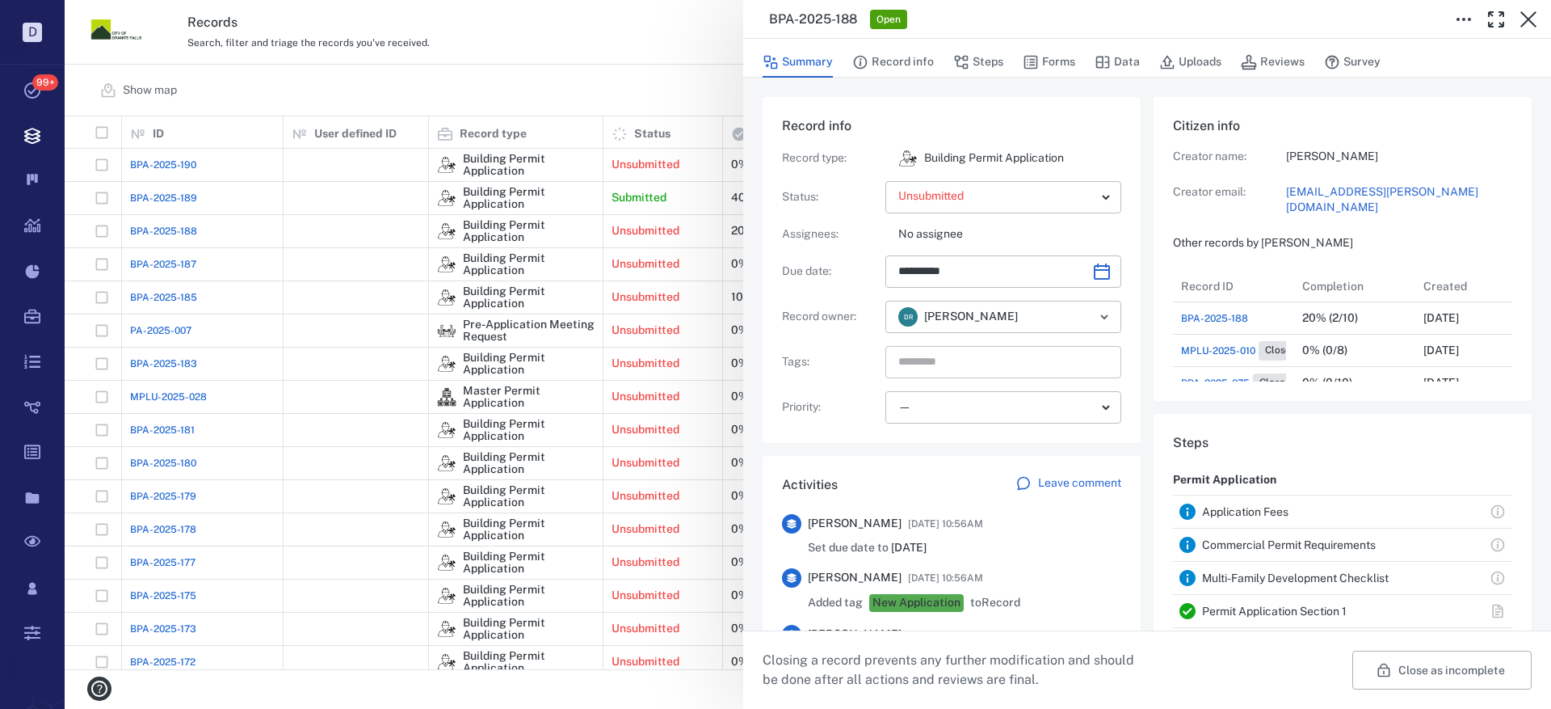
click at [911, 360] on input "text" at bounding box center [985, 362] width 176 height 23
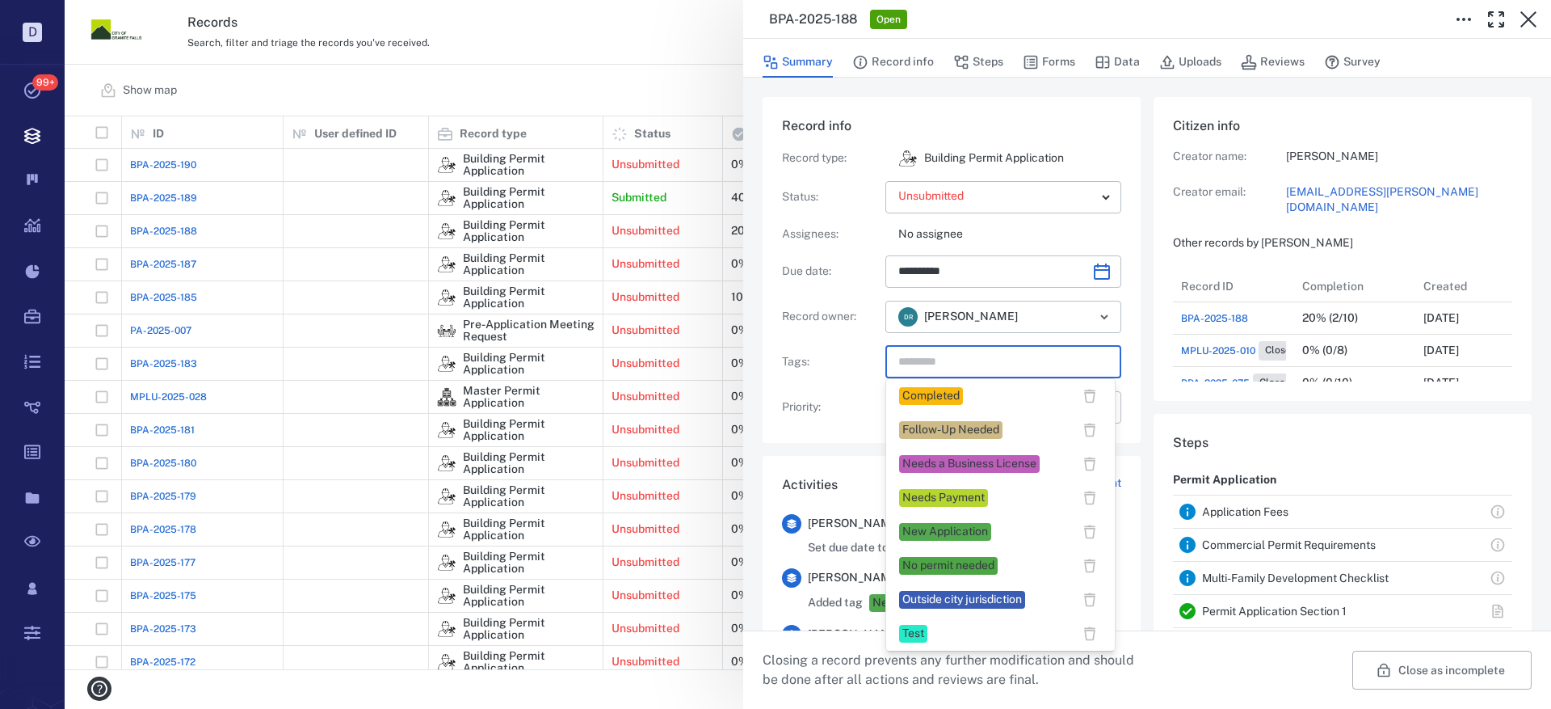
click at [936, 532] on div "New Application" at bounding box center [946, 532] width 86 height 16
click at [1064, 363] on input "text" at bounding box center [1044, 362] width 58 height 23
click at [944, 507] on div "Needs Payment" at bounding box center [1000, 498] width 203 height 24
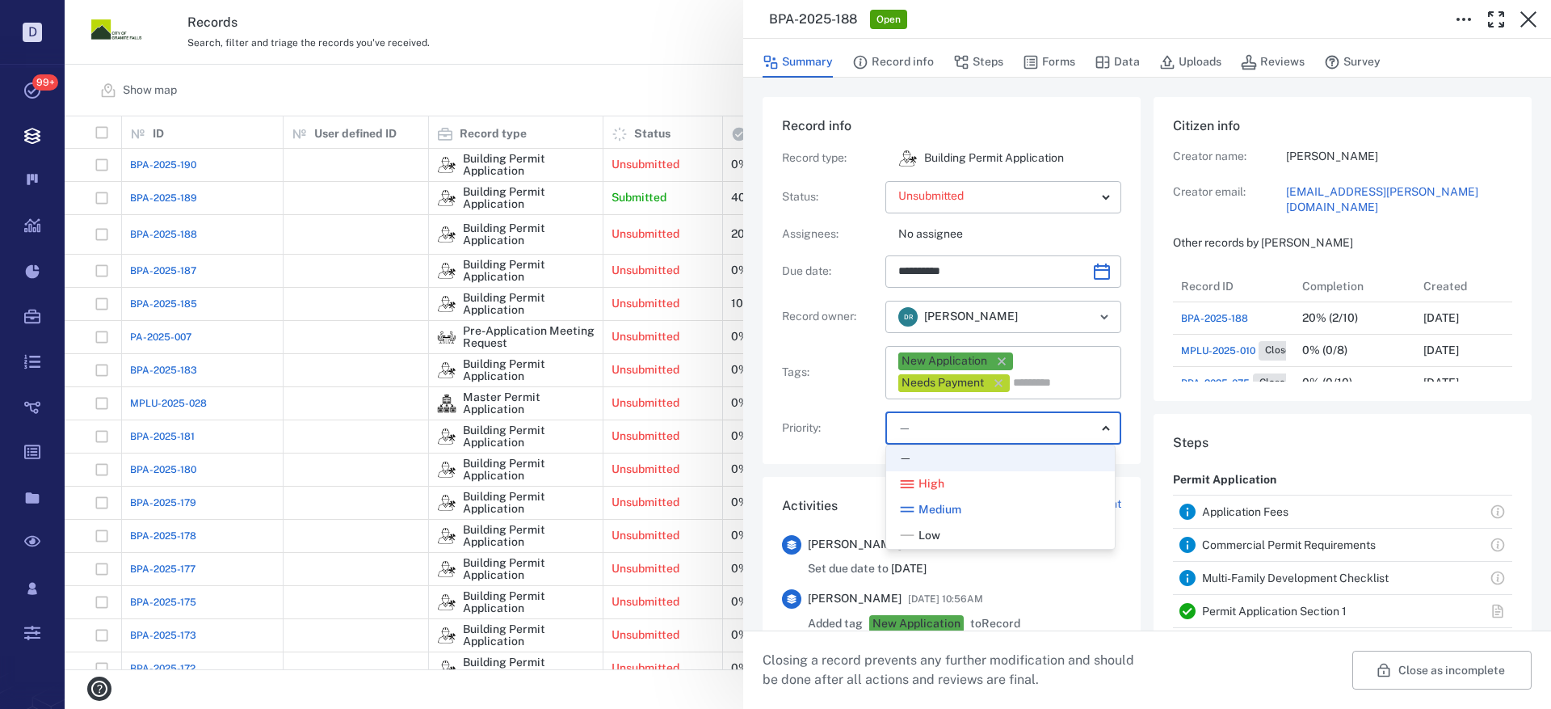
click at [1000, 436] on body "D Tasks 99+ Records Boards Dashboard Reports Record types Guide steps Rules For…" at bounding box center [775, 354] width 1551 height 709
click at [980, 507] on div "Medium" at bounding box center [1000, 510] width 203 height 16
type input "**"
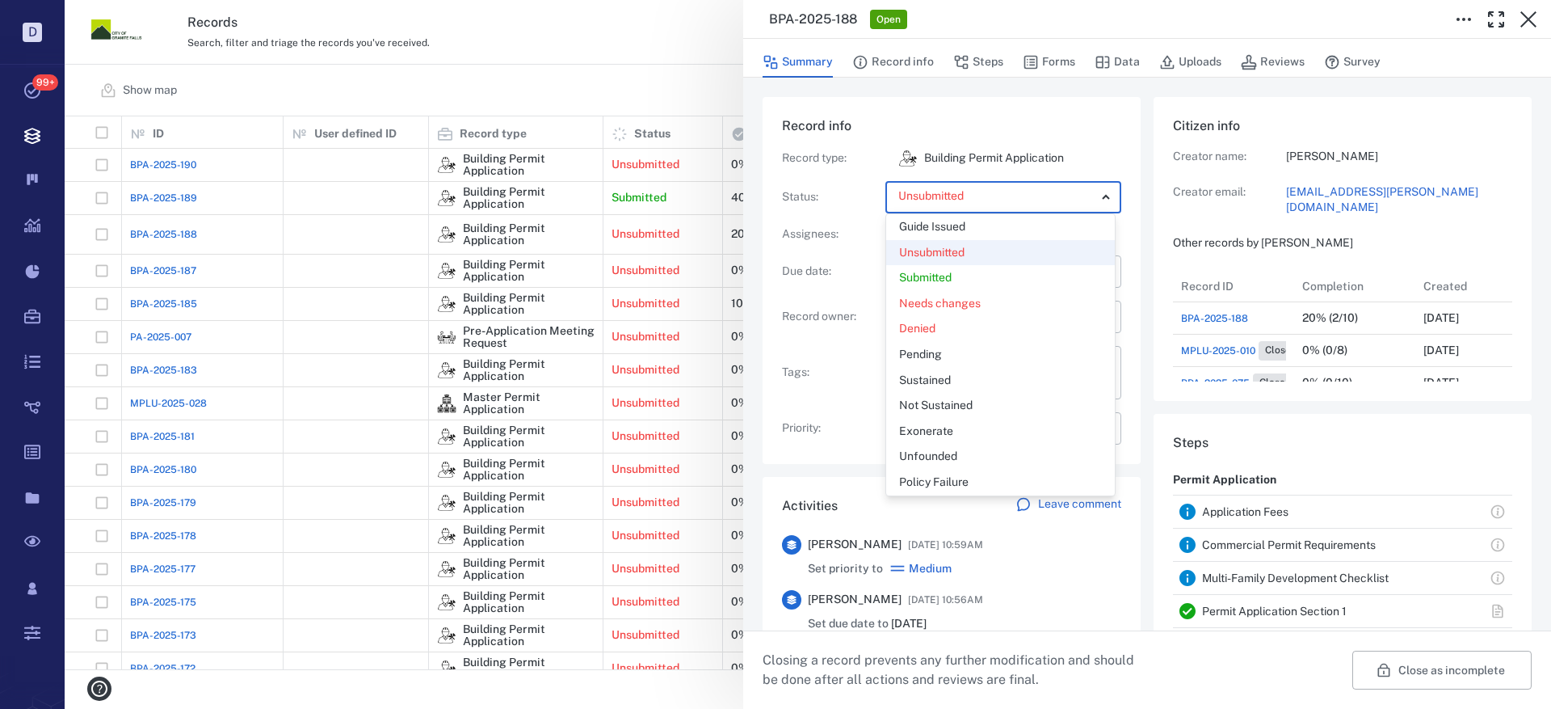
click at [983, 199] on body "D Tasks 99+ Records Boards Dashboard Reports Record types Guide steps Rules For…" at bounding box center [775, 354] width 1551 height 709
click at [962, 270] on div "Submitted" at bounding box center [1000, 278] width 203 height 16
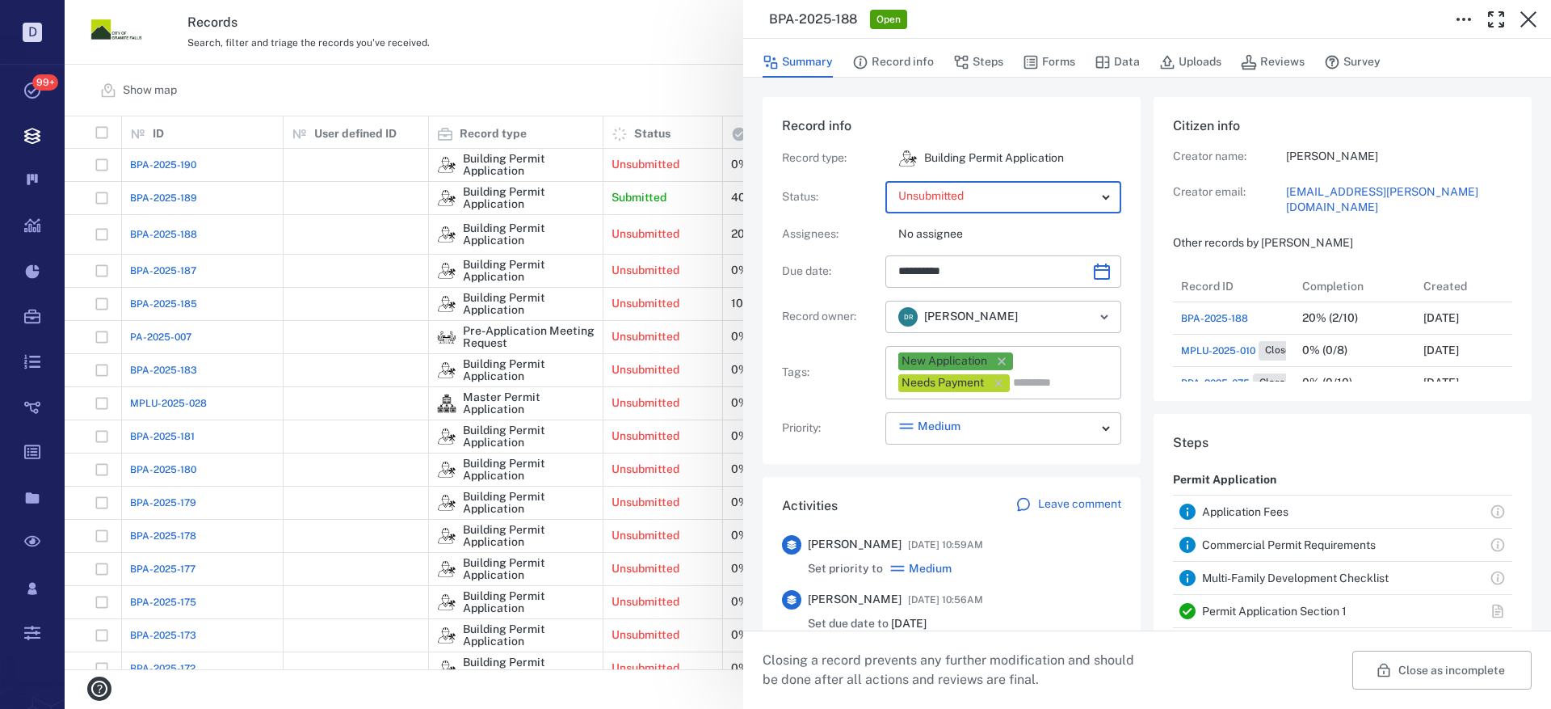
type input "*********"
click at [1078, 103] on div "**********" at bounding box center [952, 280] width 378 height 367
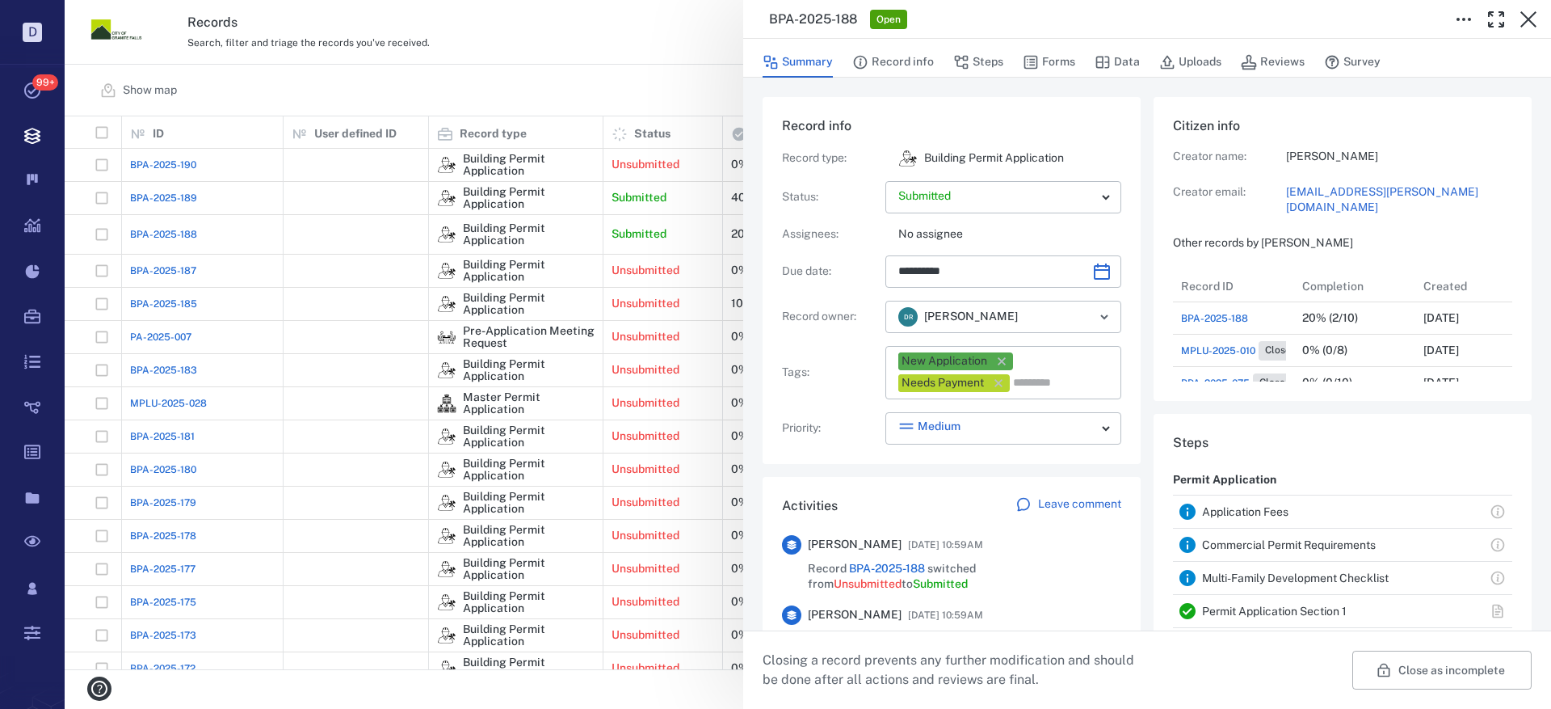
click at [1320, 193] on link "[EMAIL_ADDRESS][PERSON_NAME][DOMAIN_NAME]" at bounding box center [1399, 200] width 226 height 32
drag, startPoint x: 1382, startPoint y: 196, endPoint x: 1306, endPoint y: 193, distance: 76.0
click at [1306, 193] on link "[EMAIL_ADDRESS][PERSON_NAME][DOMAIN_NAME]" at bounding box center [1399, 200] width 226 height 32
click at [1535, 17] on icon "button" at bounding box center [1528, 19] width 19 height 19
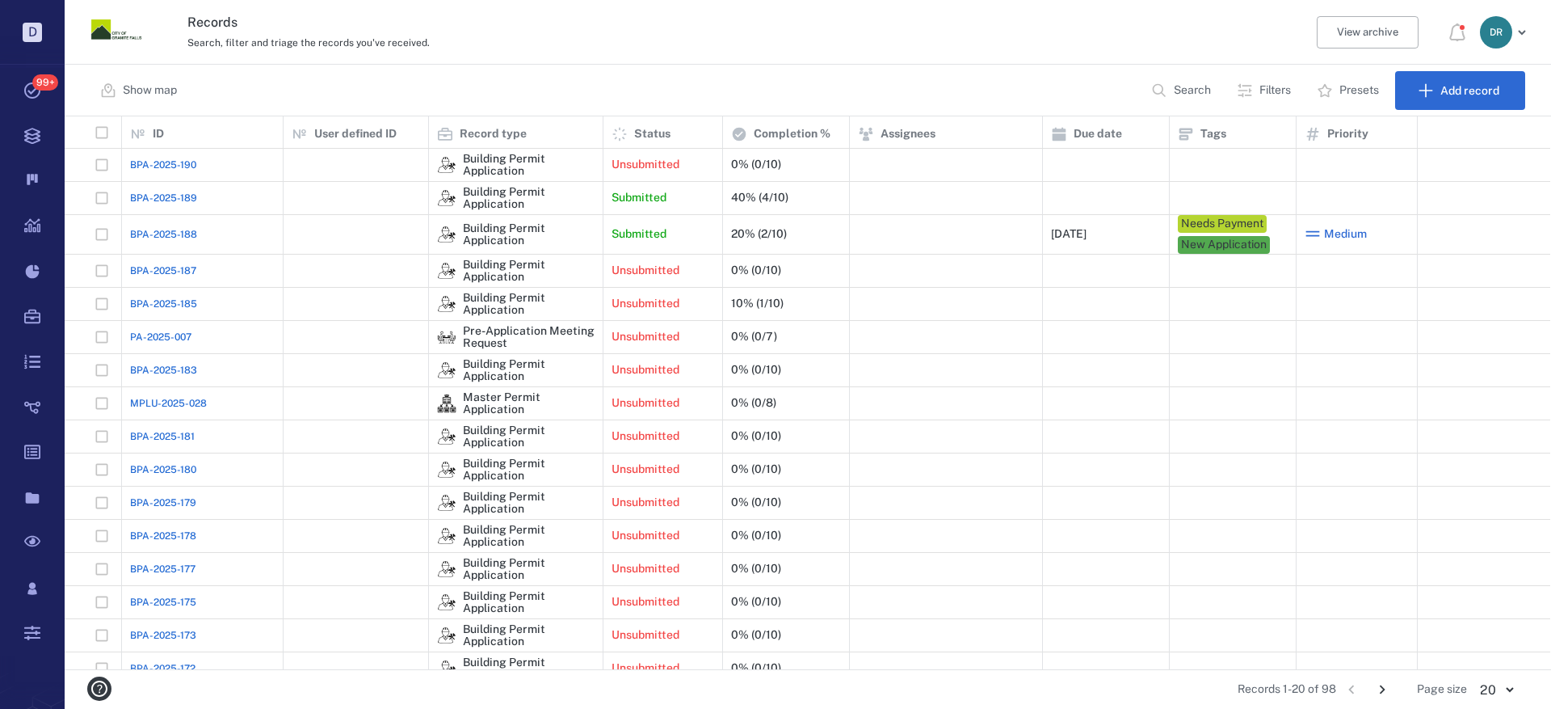
click at [149, 229] on span "BPA-2025-188" at bounding box center [163, 234] width 67 height 15
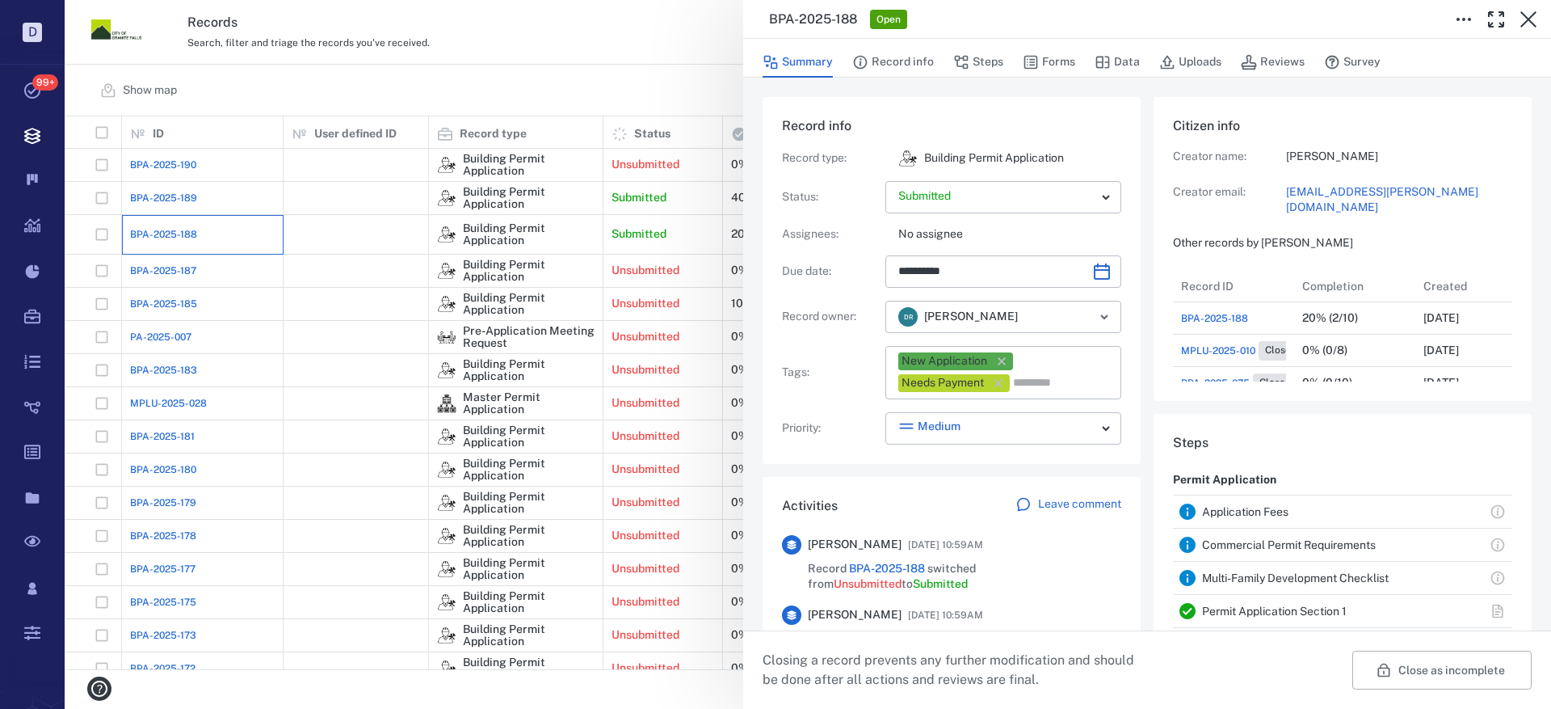
type input "**********"
click at [874, 60] on button "Record info" at bounding box center [893, 62] width 82 height 31
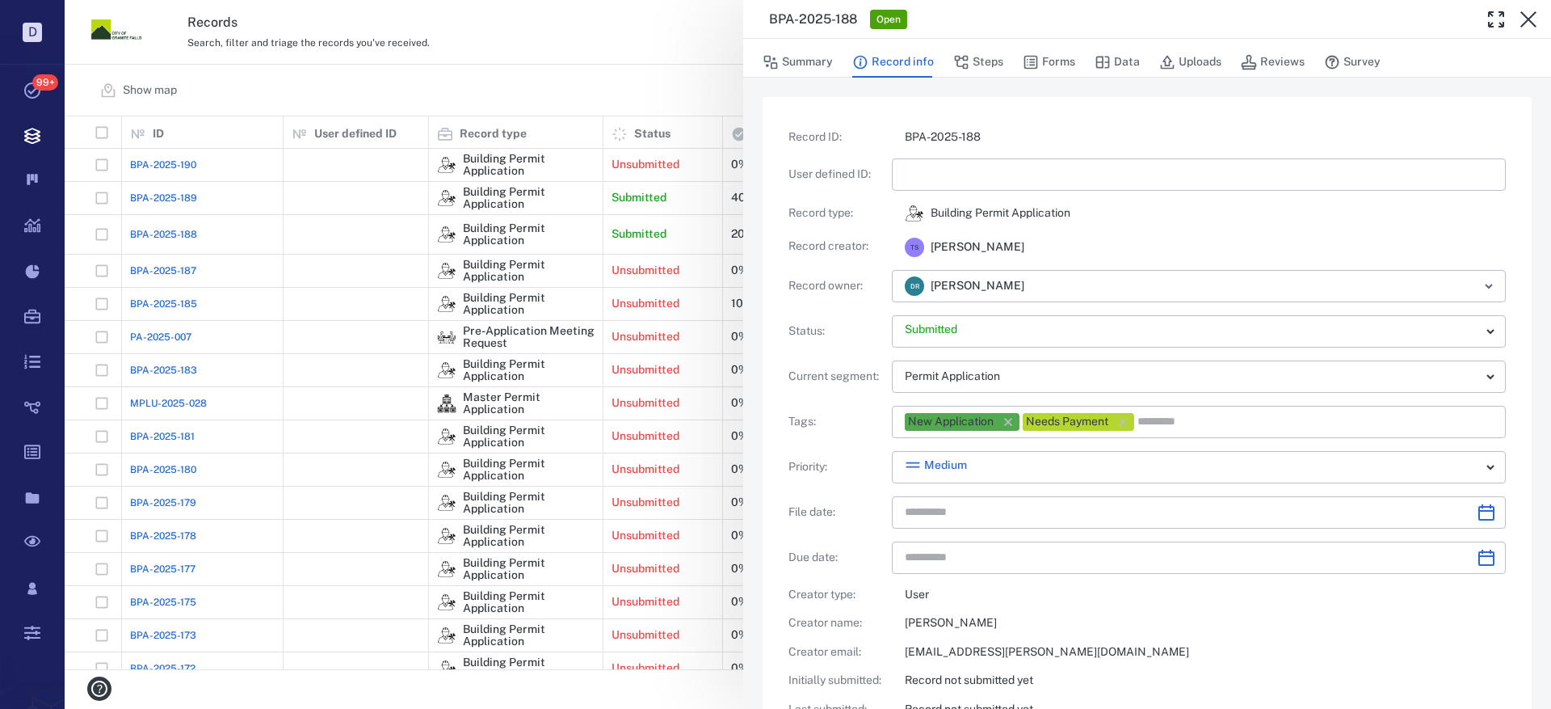
type input "**********"
click at [946, 175] on input "text" at bounding box center [1199, 174] width 588 height 32
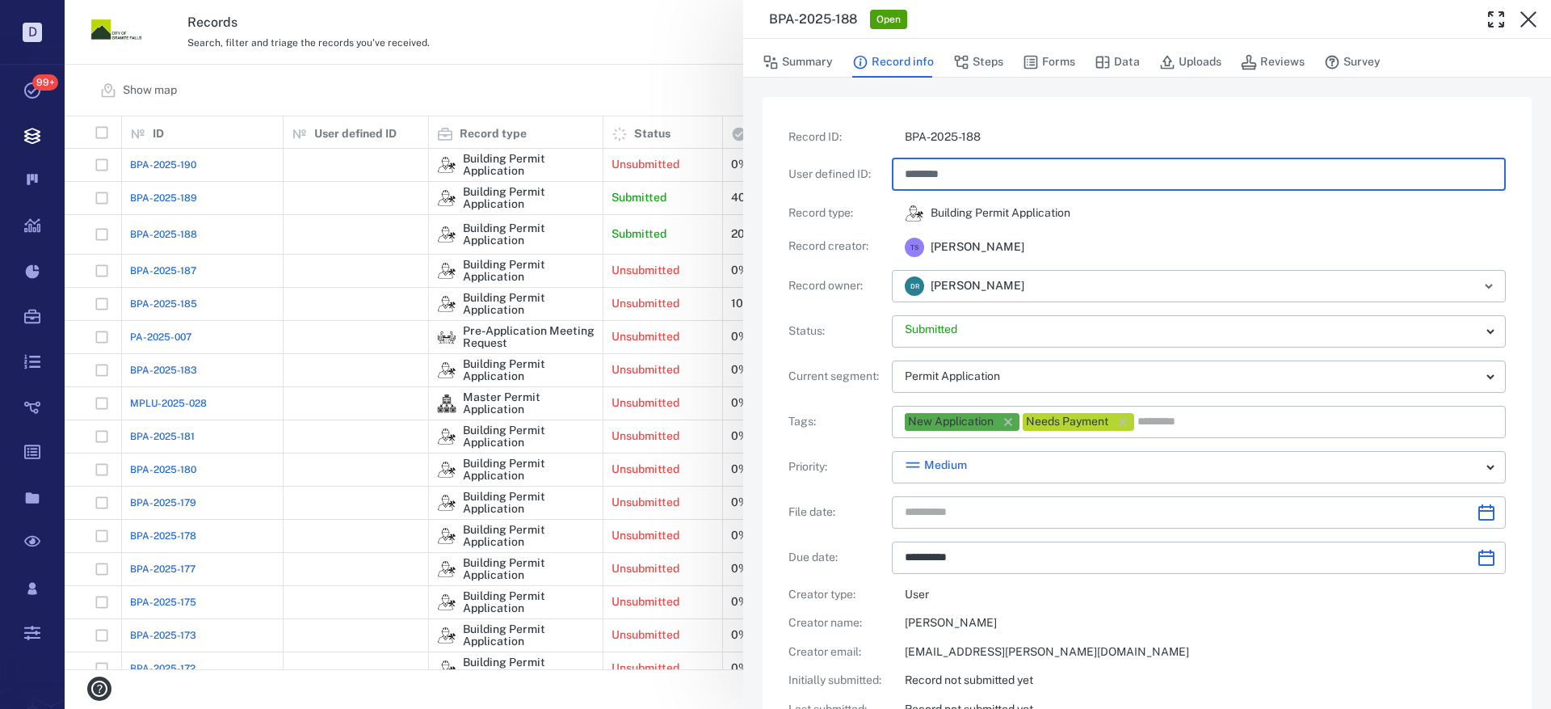
type input "********"
click at [1056, 140] on p "BPA-2025-188" at bounding box center [1205, 137] width 601 height 16
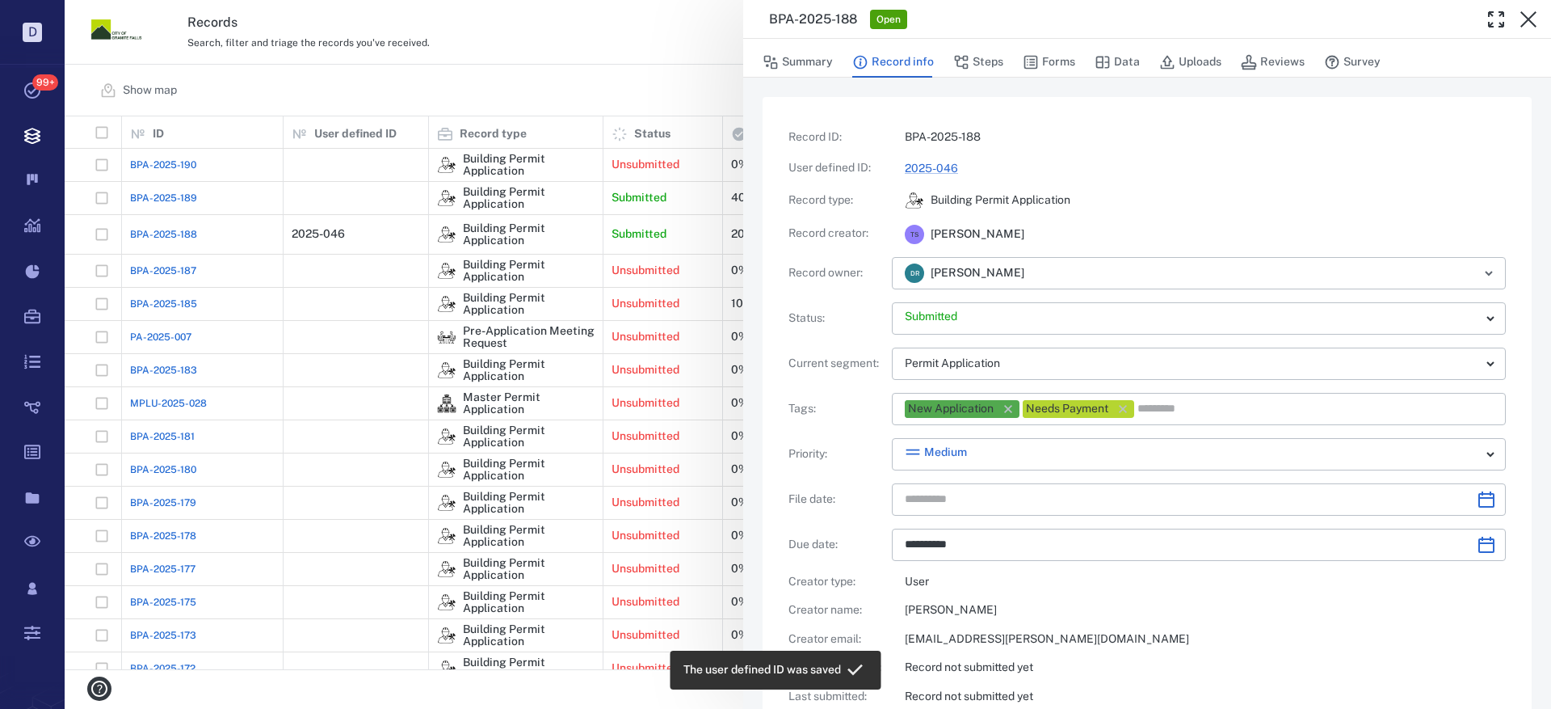
drag, startPoint x: 1527, startPoint y: 19, endPoint x: 1073, endPoint y: 428, distance: 611.0
click at [1527, 19] on icon "button" at bounding box center [1528, 19] width 19 height 19
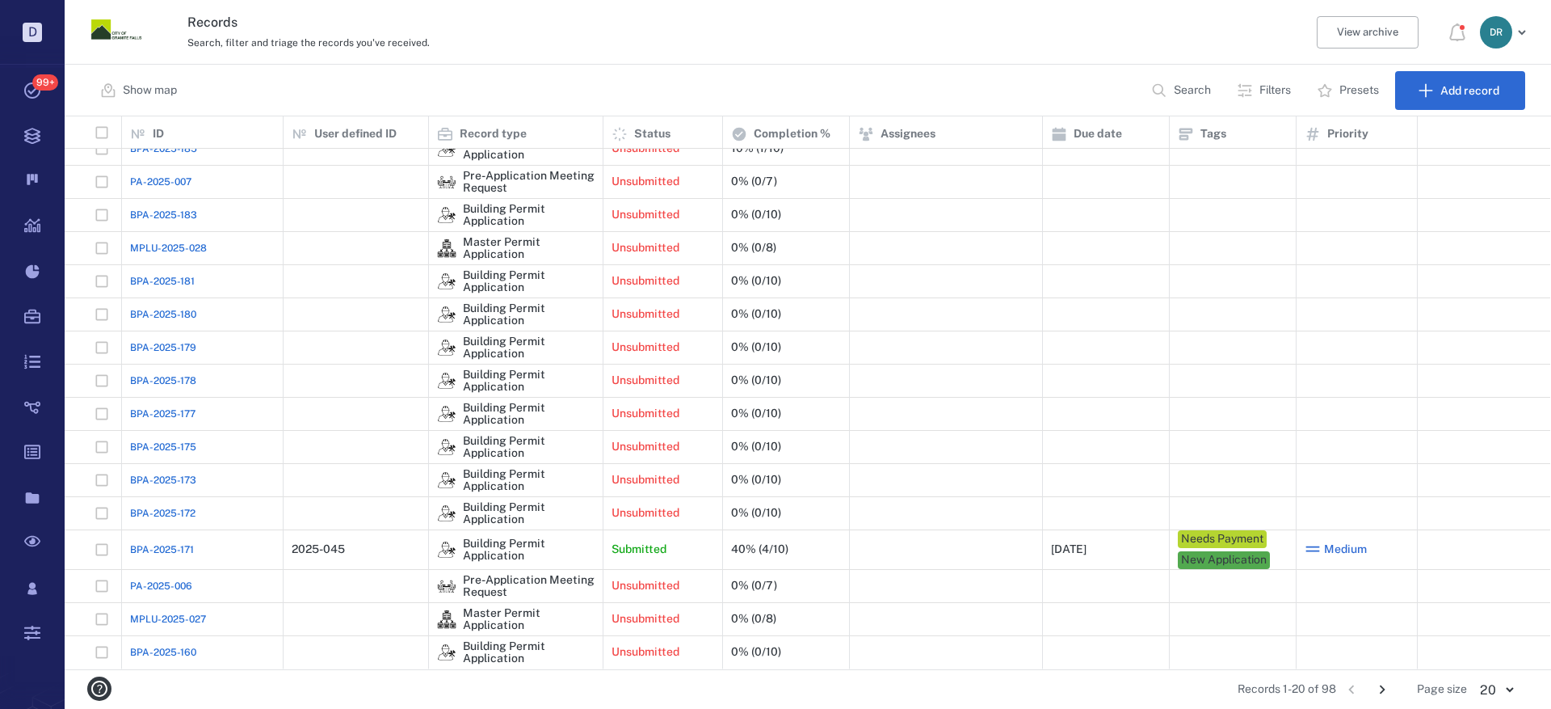
scroll to position [155, 0]
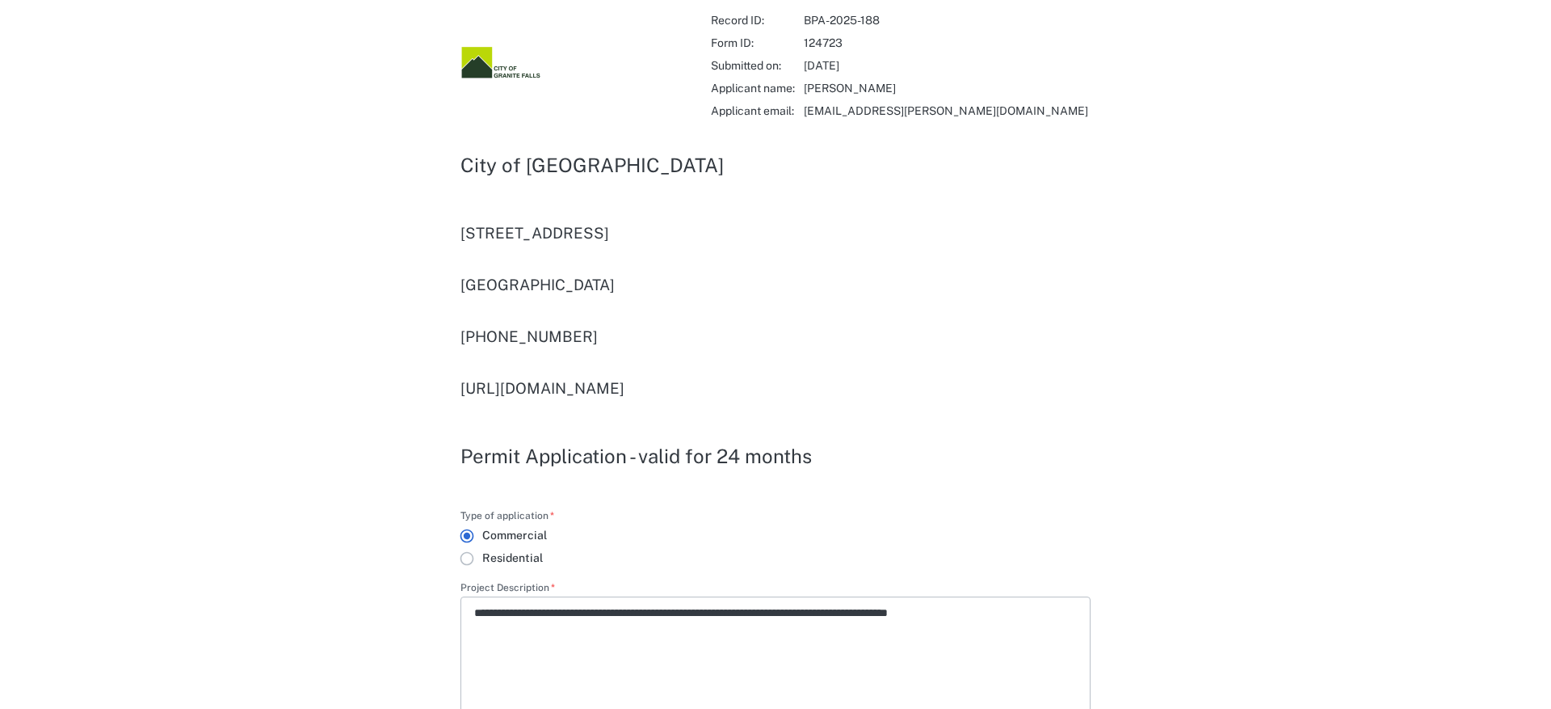
type input "**********"
